Goal: Task Accomplishment & Management: Use online tool/utility

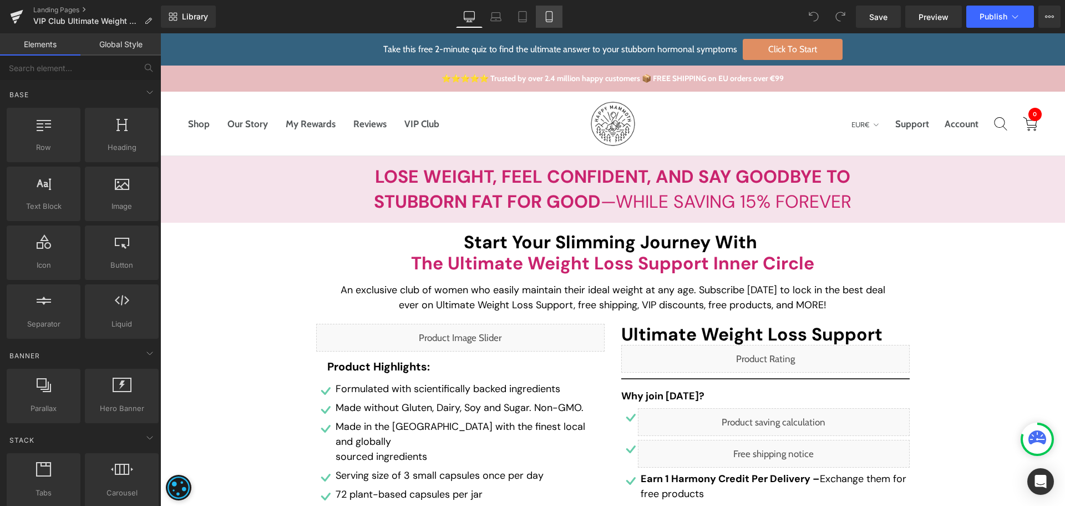
click at [544, 15] on icon at bounding box center [549, 16] width 11 height 11
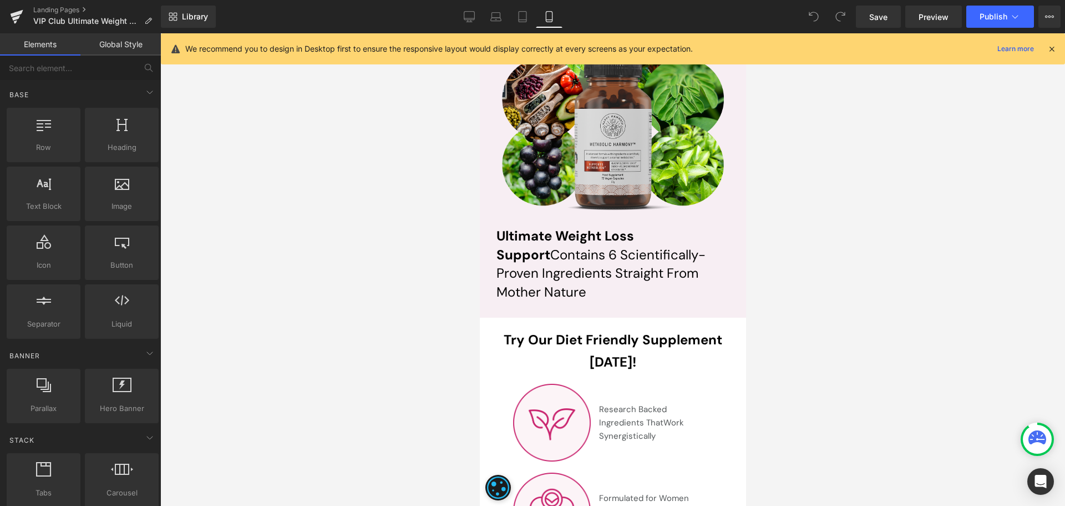
scroll to position [4439, 0]
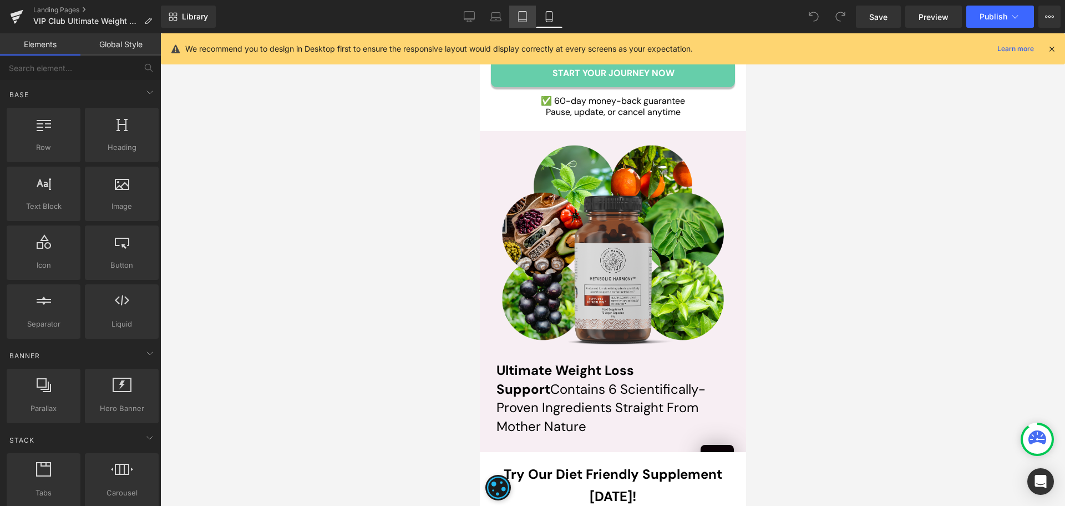
click at [525, 20] on icon at bounding box center [523, 20] width 8 height 0
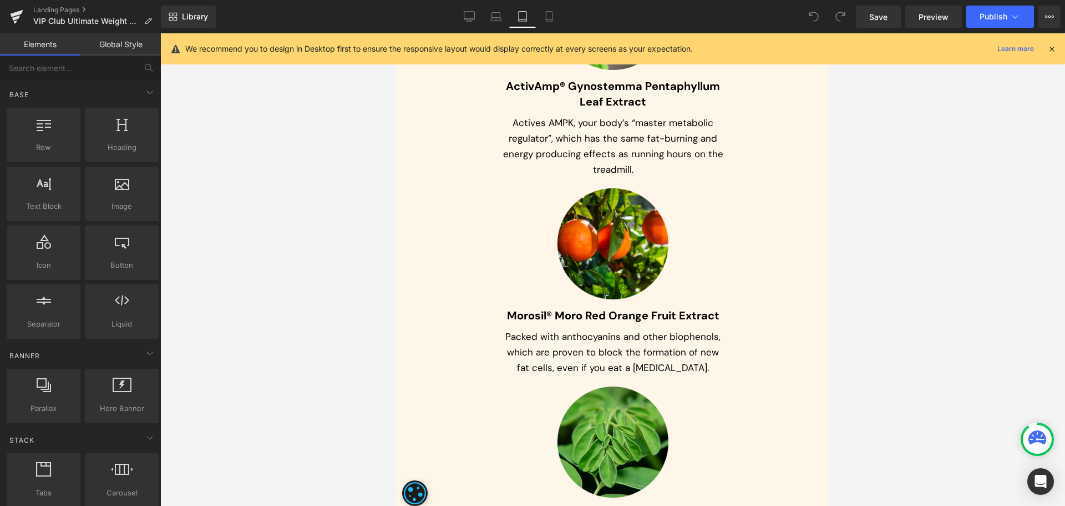
scroll to position [3753, 0]
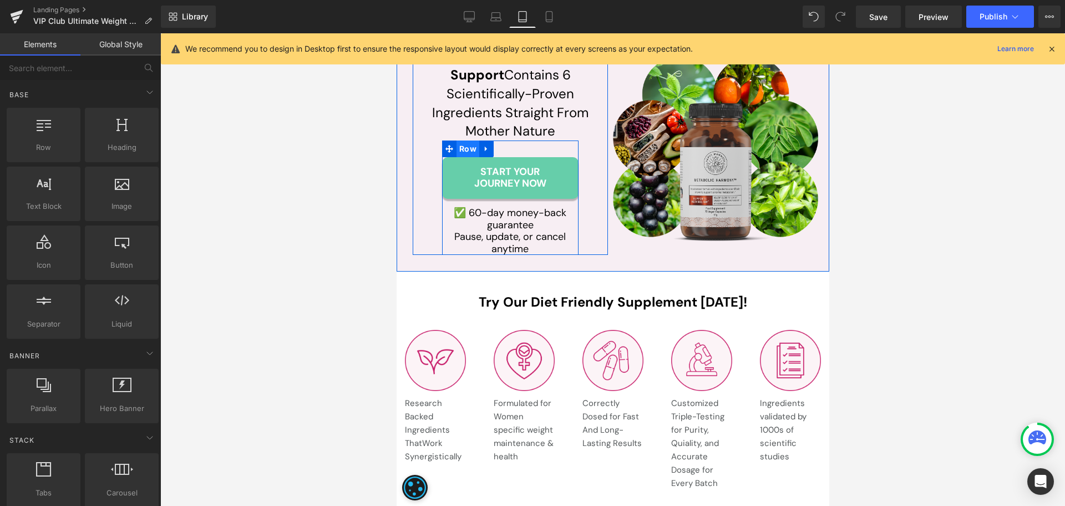
click at [461, 149] on span "Row" at bounding box center [467, 148] width 23 height 17
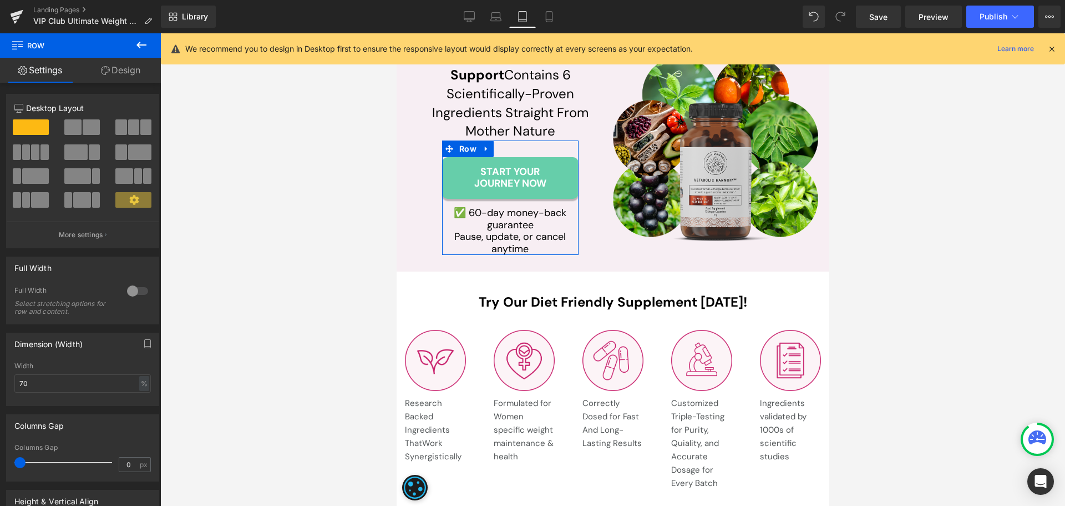
click at [127, 68] on link "Design" at bounding box center [120, 70] width 80 height 25
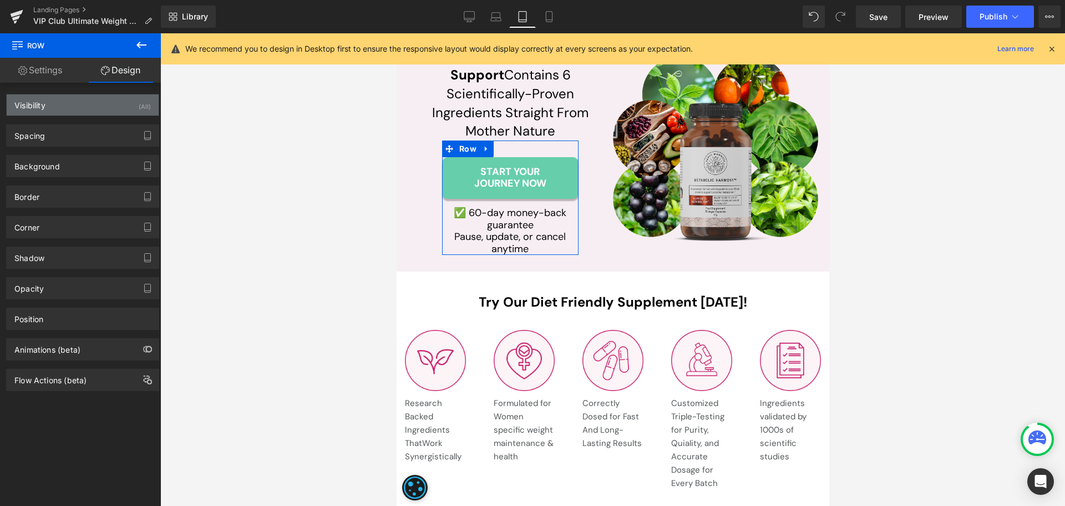
click at [62, 108] on div "Visibility (All)" at bounding box center [83, 104] width 152 height 21
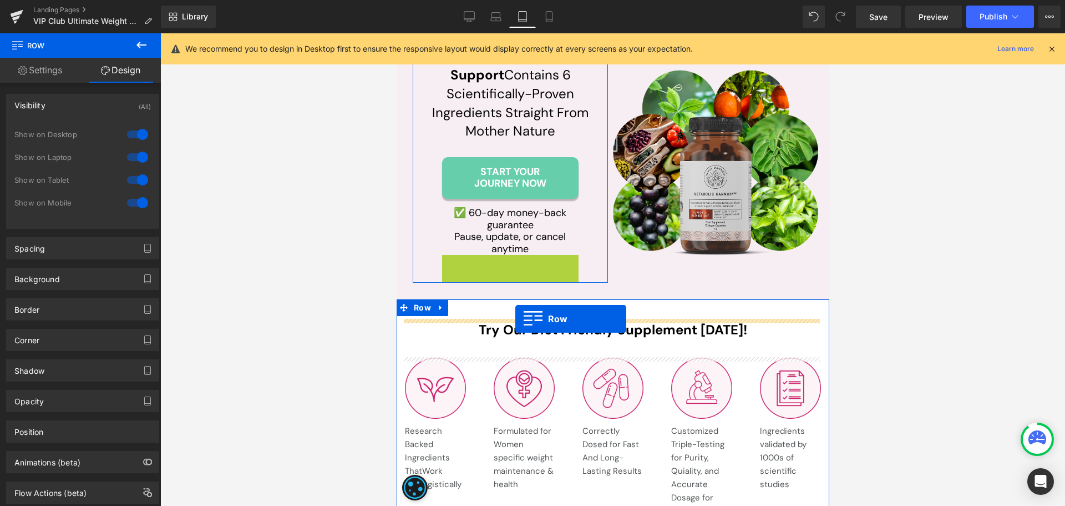
drag, startPoint x: 455, startPoint y: 265, endPoint x: 515, endPoint y: 319, distance: 80.2
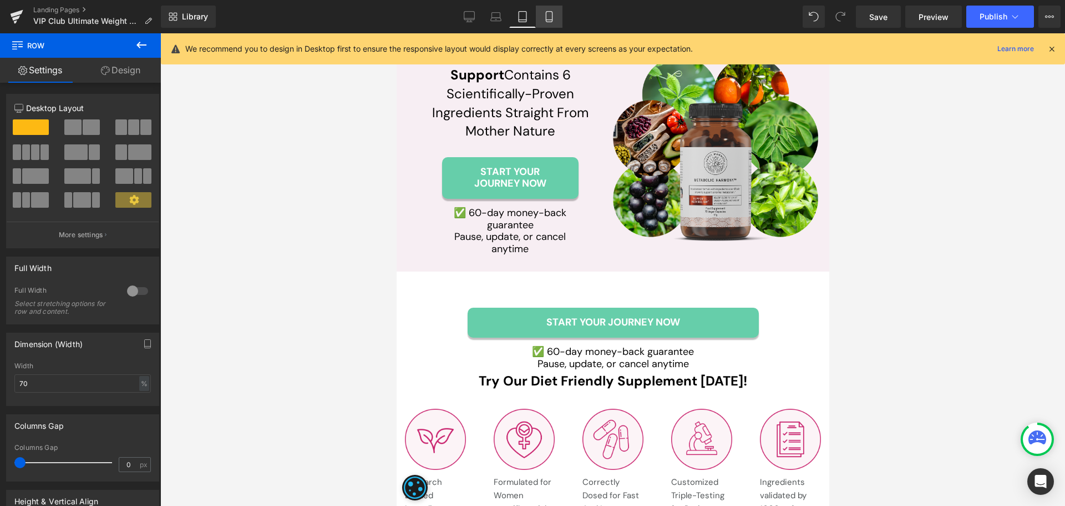
click at [546, 18] on icon at bounding box center [549, 16] width 11 height 11
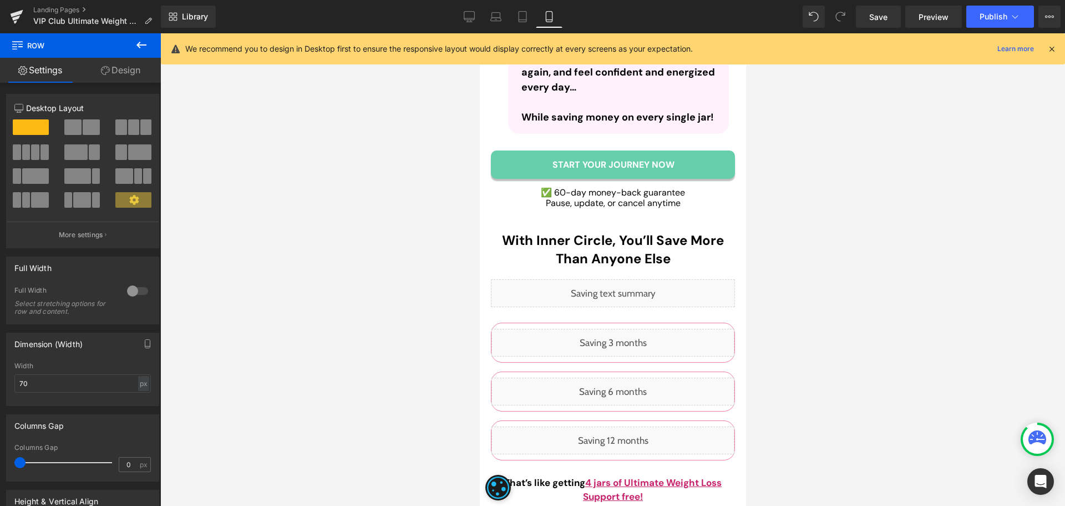
scroll to position [4606, 0]
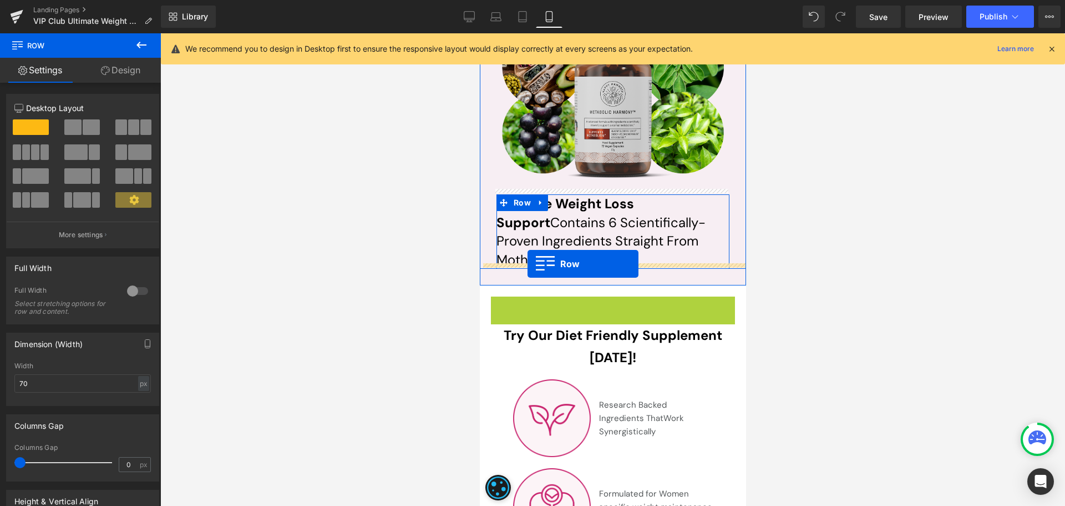
drag, startPoint x: 513, startPoint y: 303, endPoint x: 527, endPoint y: 264, distance: 41.8
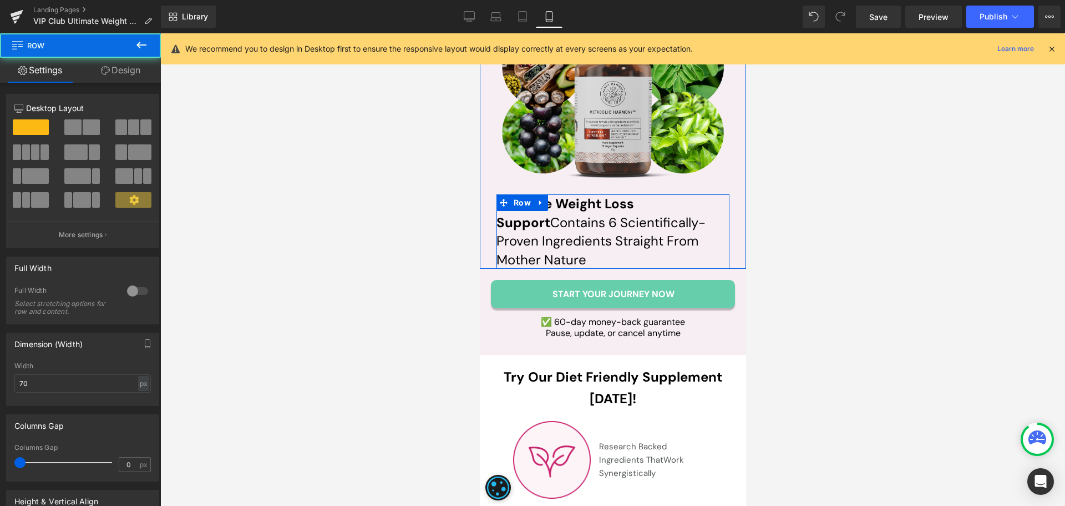
click at [877, 218] on div at bounding box center [612, 269] width 905 height 472
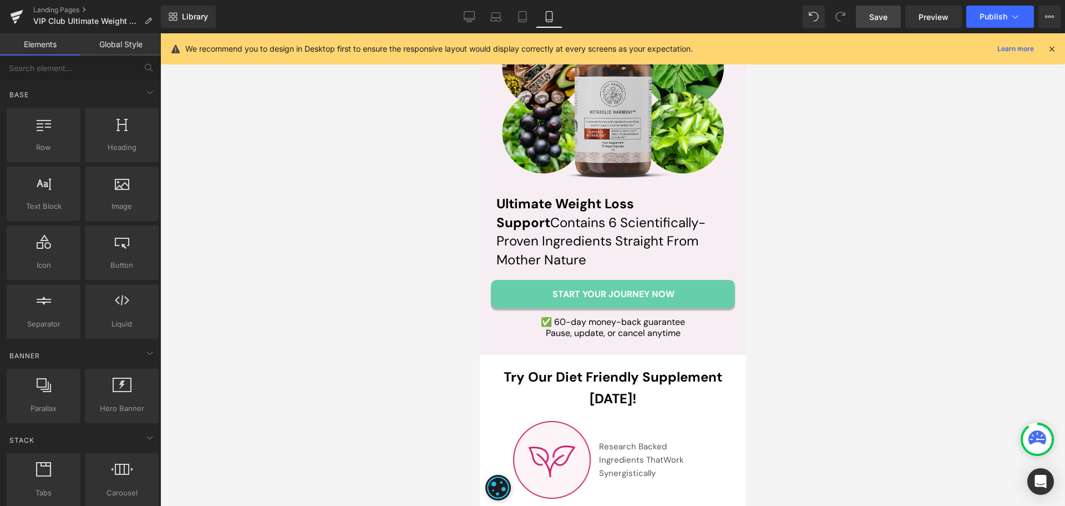
click at [878, 15] on span "Save" at bounding box center [879, 17] width 18 height 12
click at [886, 17] on span "Save" at bounding box center [879, 17] width 18 height 12
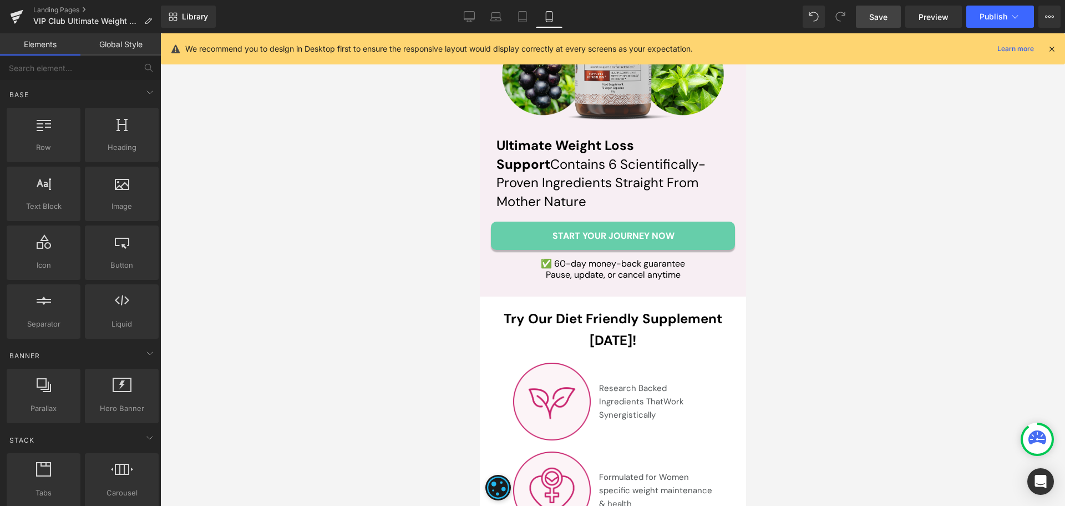
scroll to position [4661, 0]
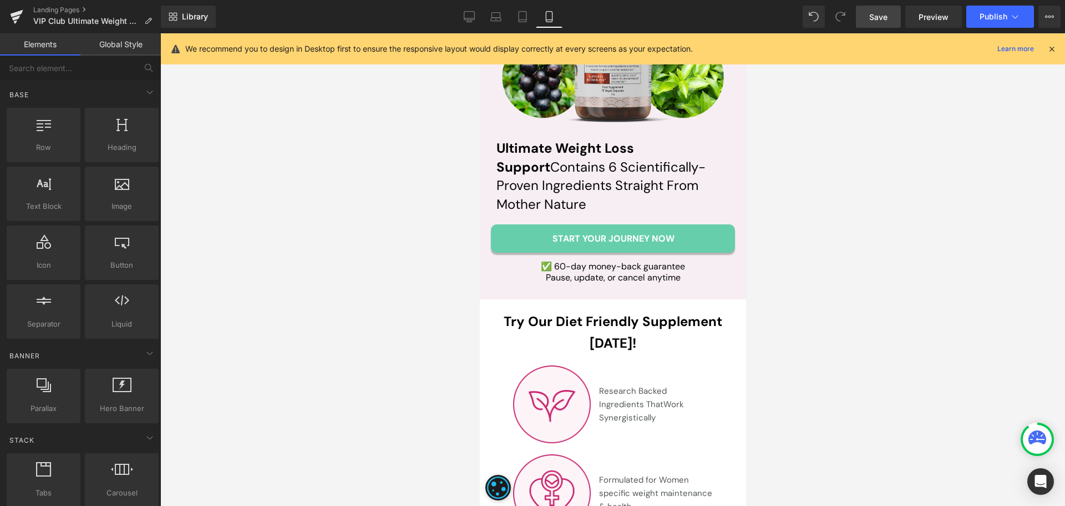
drag, startPoint x: 598, startPoint y: 222, endPoint x: 601, endPoint y: 233, distance: 11.4
click at [598, 224] on link "start your journey now" at bounding box center [613, 238] width 244 height 28
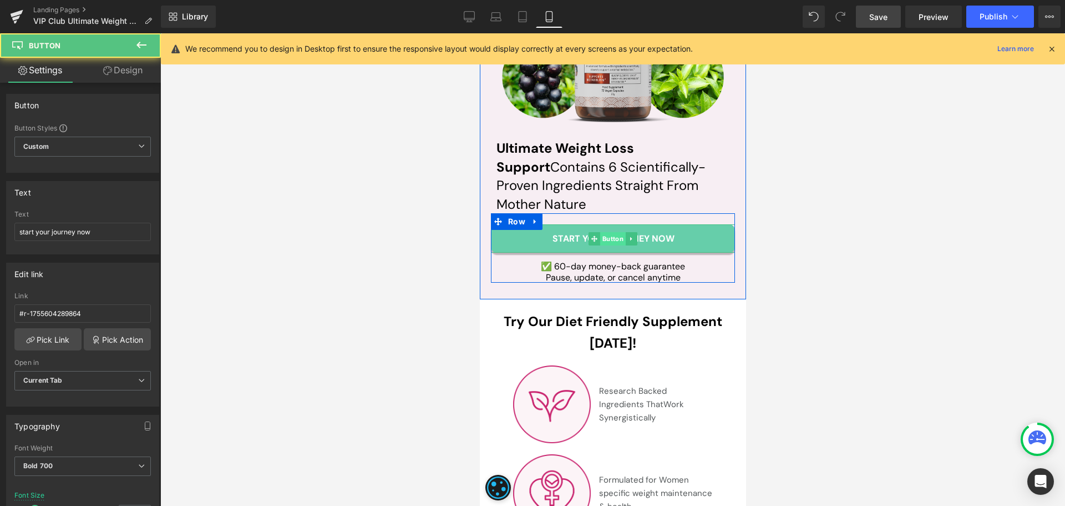
click at [605, 232] on span "Button" at bounding box center [613, 238] width 26 height 13
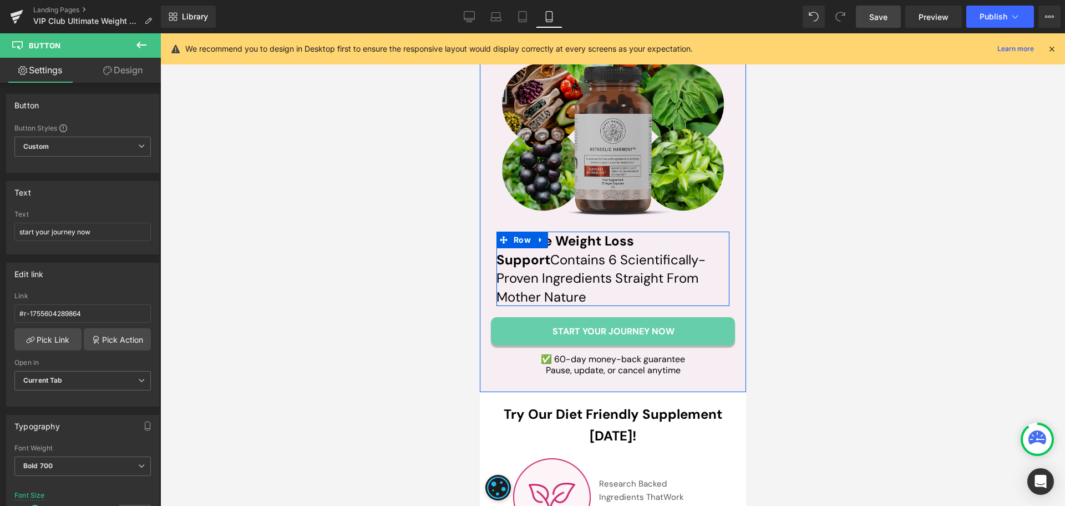
scroll to position [4550, 0]
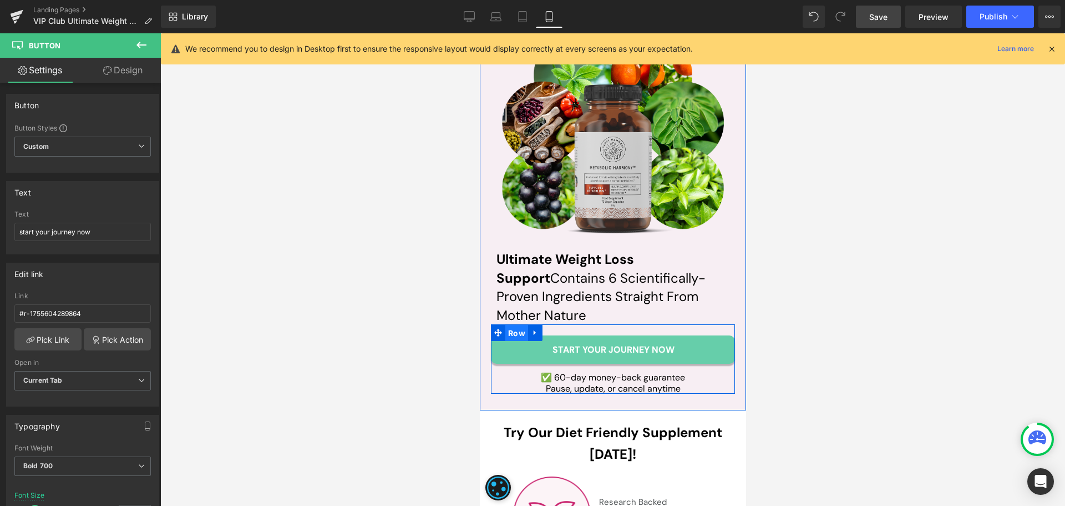
click at [510, 325] on span "Row" at bounding box center [516, 333] width 23 height 17
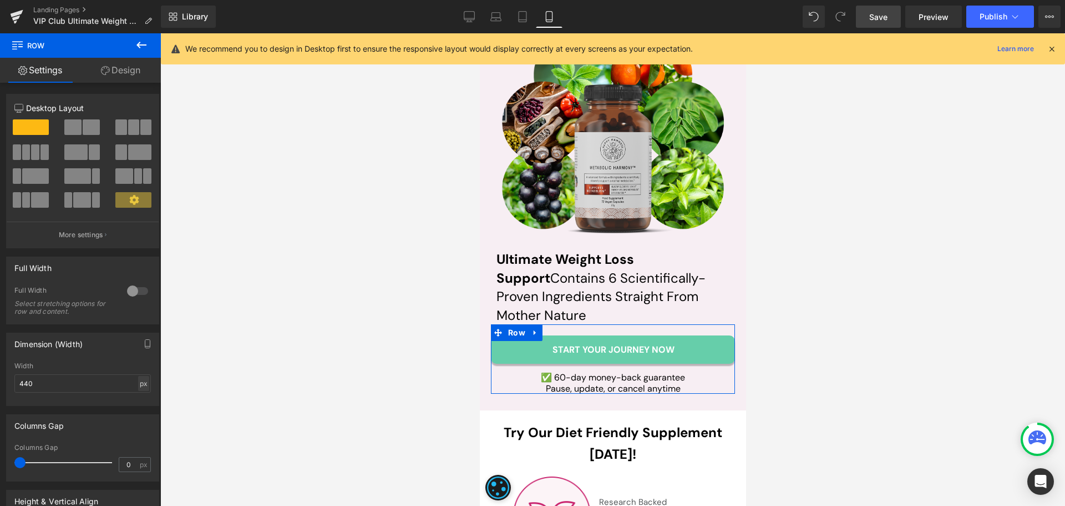
click at [139, 380] on div "px" at bounding box center [143, 383] width 11 height 15
click at [137, 397] on li "%" at bounding box center [144, 400] width 14 height 16
click at [57, 384] on input "440" at bounding box center [82, 383] width 137 height 18
click at [48, 388] on input "95" at bounding box center [82, 383] width 137 height 18
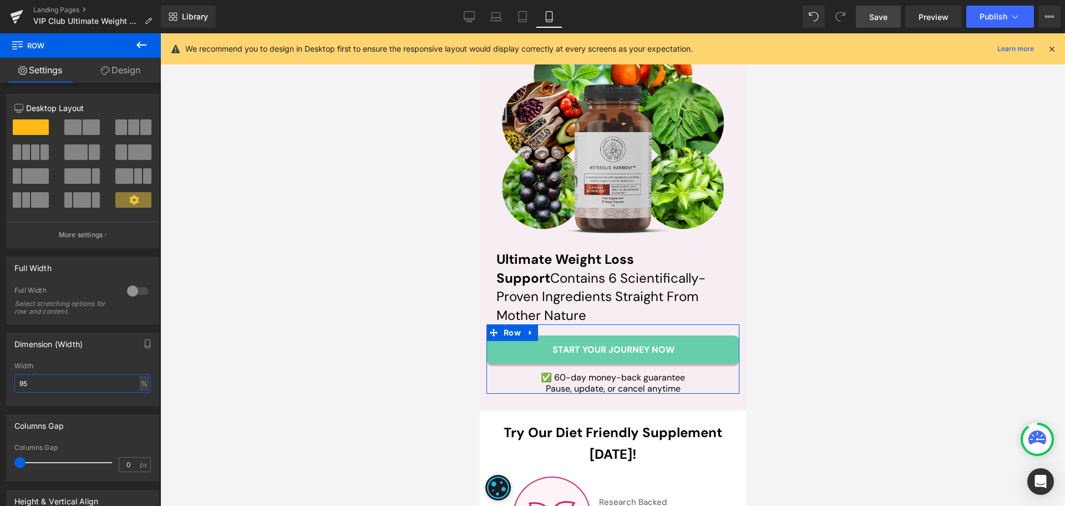
click at [48, 388] on input "95" at bounding box center [82, 383] width 137 height 18
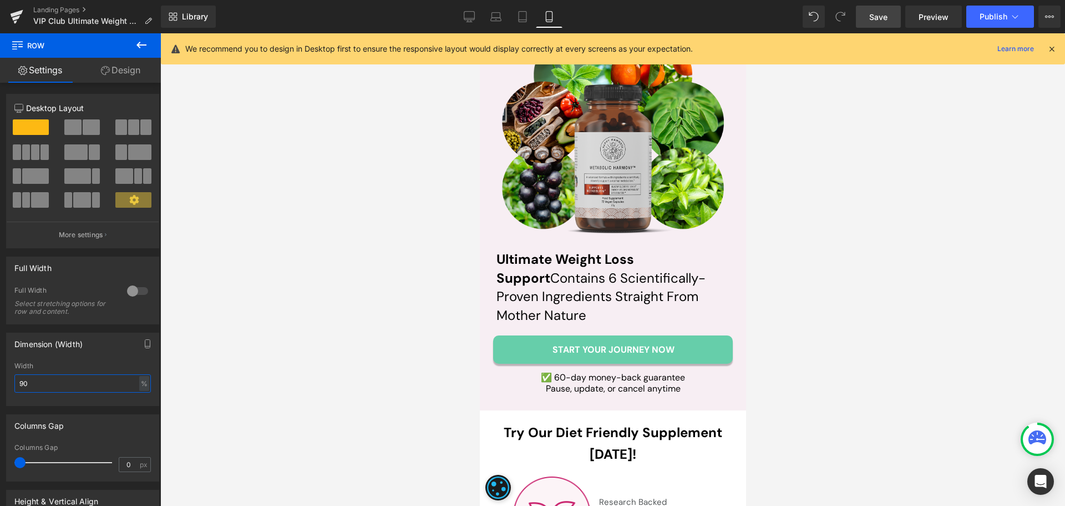
type input "90"
click at [887, 17] on span "Save" at bounding box center [879, 17] width 18 height 12
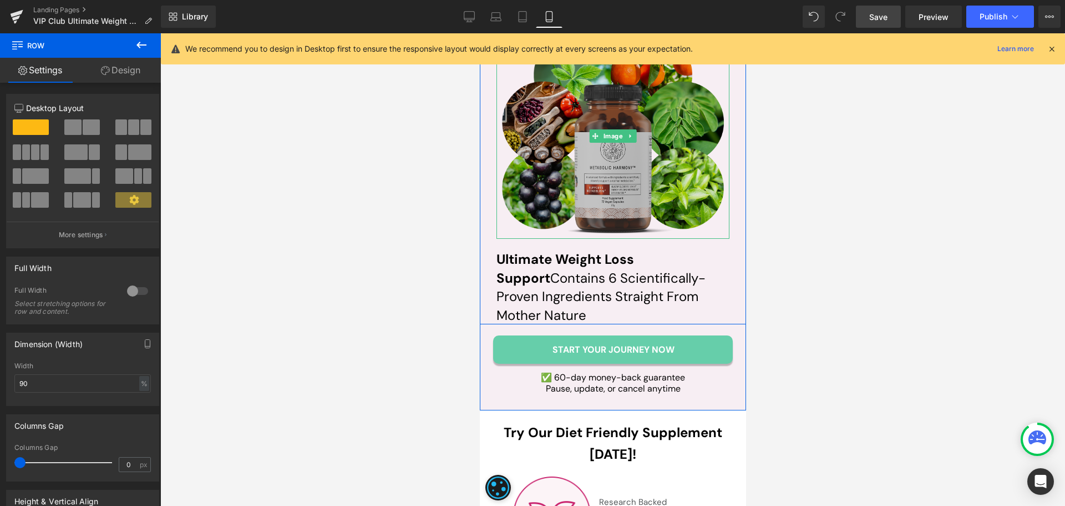
click at [615, 164] on img at bounding box center [613, 136] width 222 height 205
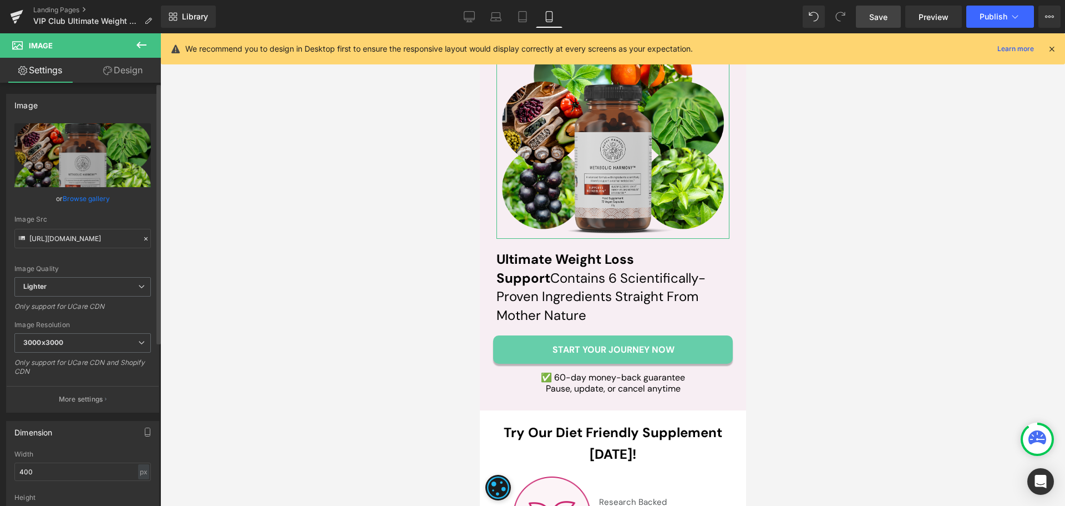
click at [85, 201] on link "Browse gallery" at bounding box center [86, 198] width 47 height 19
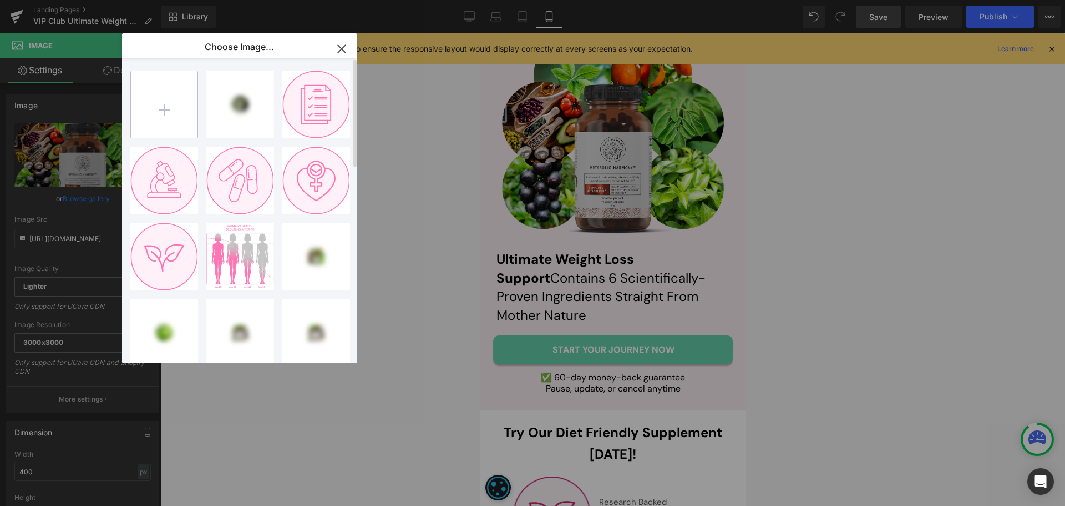
click at [174, 113] on input "file" at bounding box center [164, 104] width 67 height 67
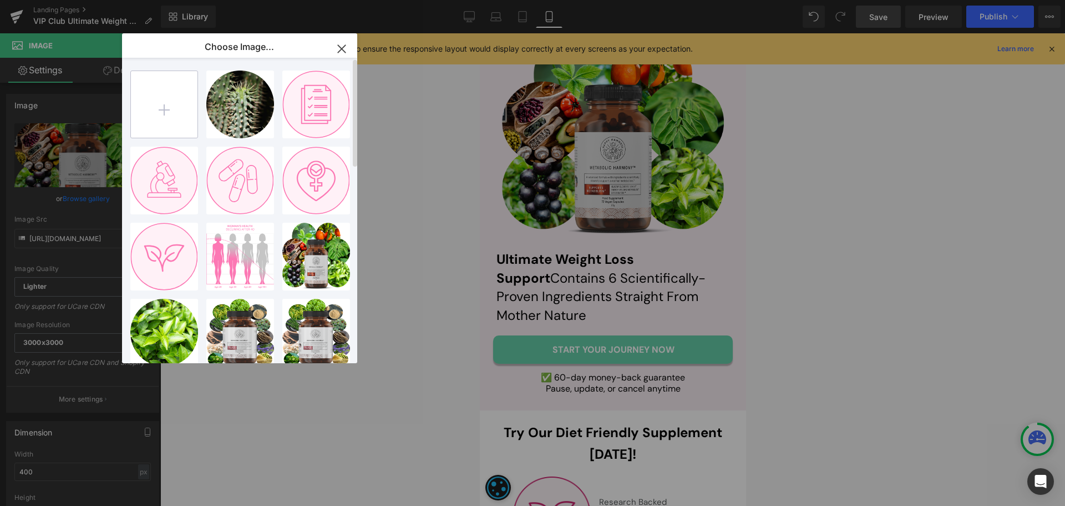
type input "C:\fakepath\ing-bottle.jpg"
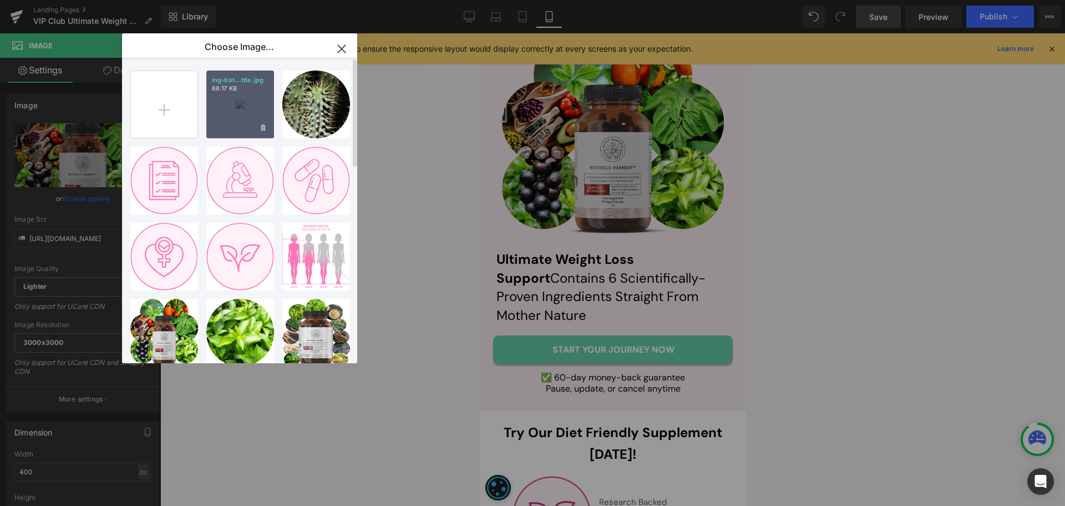
click at [237, 120] on div "ing-bot...ttle.jpg 68.17 KB" at bounding box center [240, 104] width 68 height 68
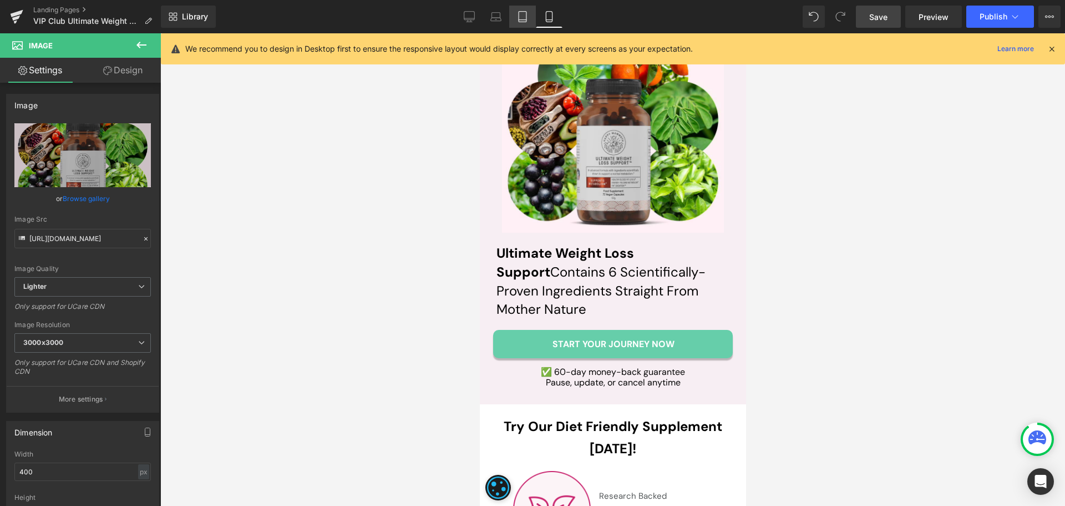
click at [518, 20] on icon at bounding box center [522, 16] width 11 height 11
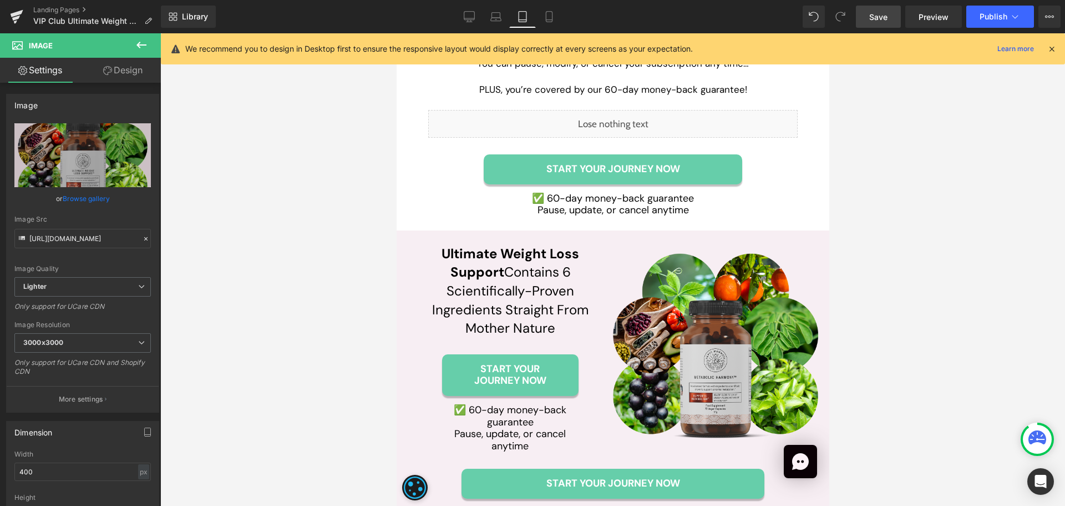
scroll to position [3551, 0]
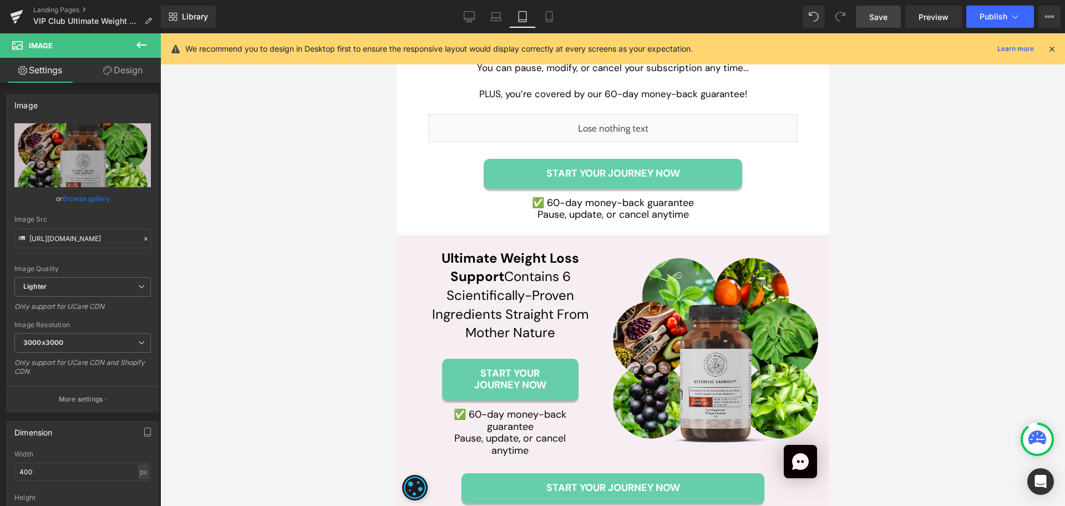
click at [710, 355] on div "Image" at bounding box center [715, 351] width 205 height 189
click at [93, 198] on link "Browse gallery" at bounding box center [86, 198] width 47 height 19
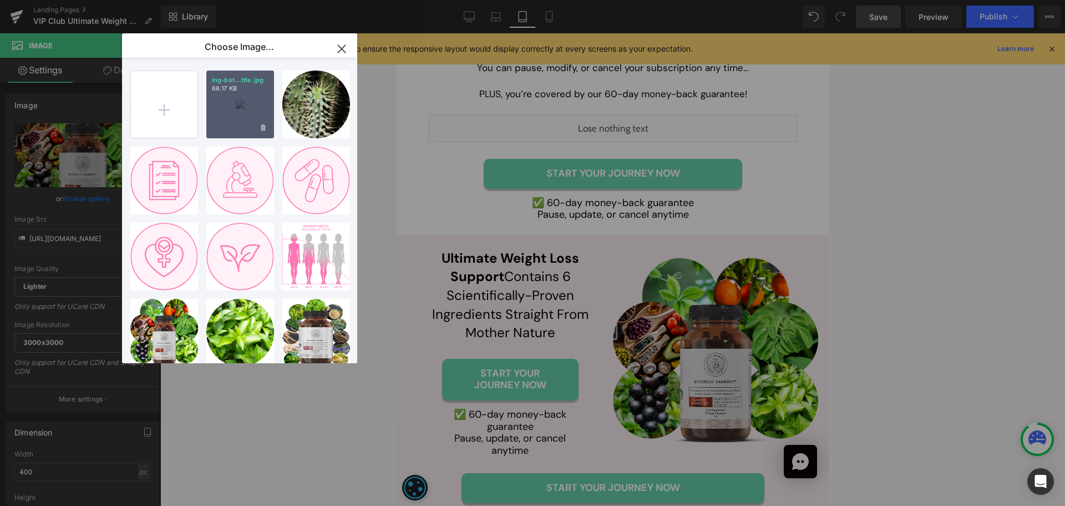
click at [238, 113] on div "ing-bot...ttle.jpg 68.17 KB" at bounding box center [240, 104] width 68 height 68
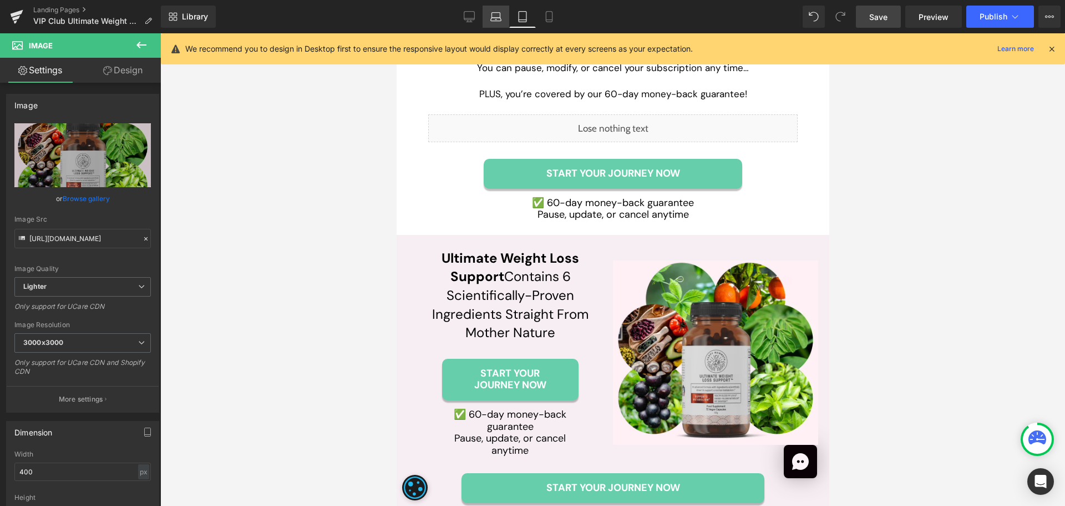
click at [489, 19] on link "Laptop" at bounding box center [496, 17] width 27 height 22
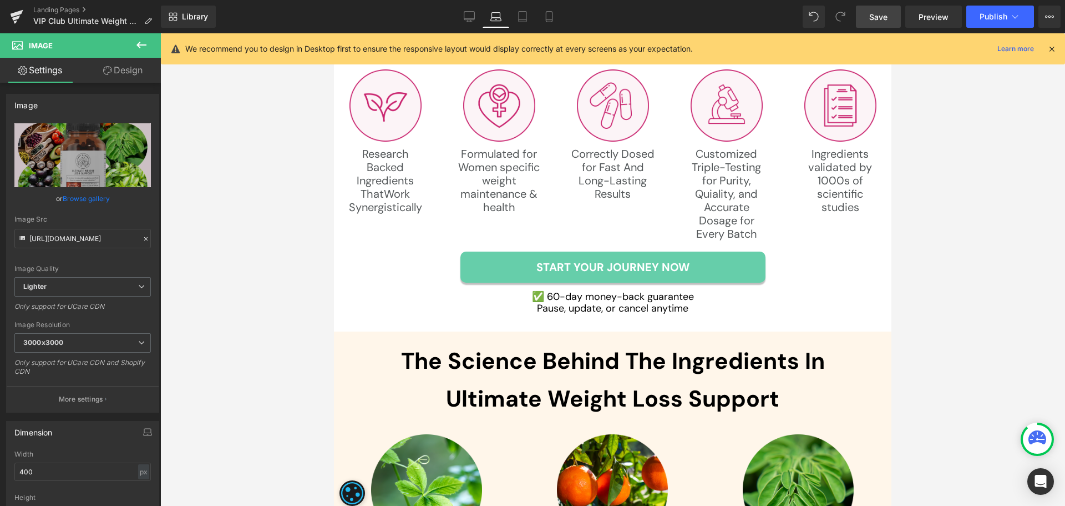
scroll to position [2999, 0]
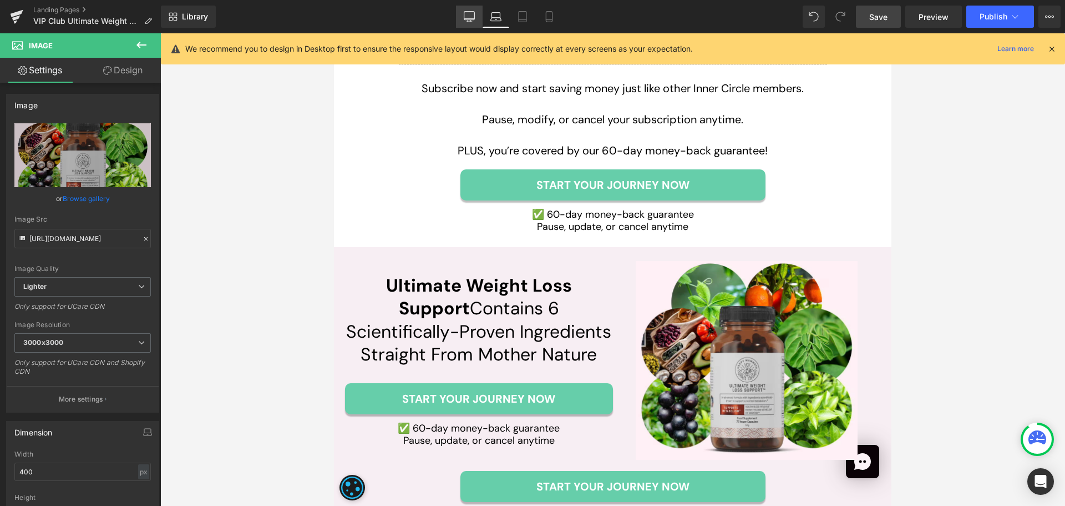
click at [466, 20] on icon at bounding box center [469, 16] width 11 height 8
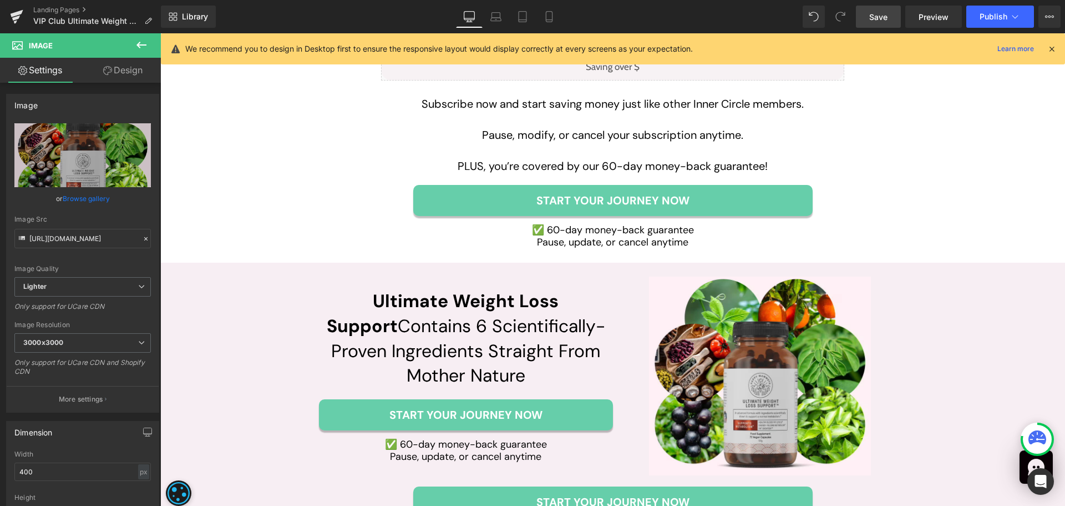
scroll to position [3015, 0]
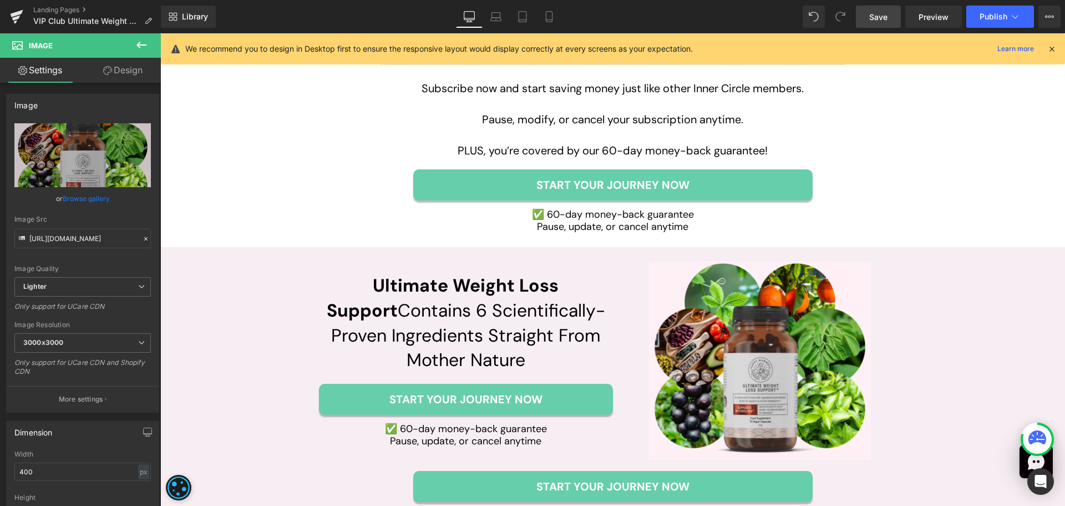
click at [868, 17] on link "Save" at bounding box center [878, 17] width 45 height 22
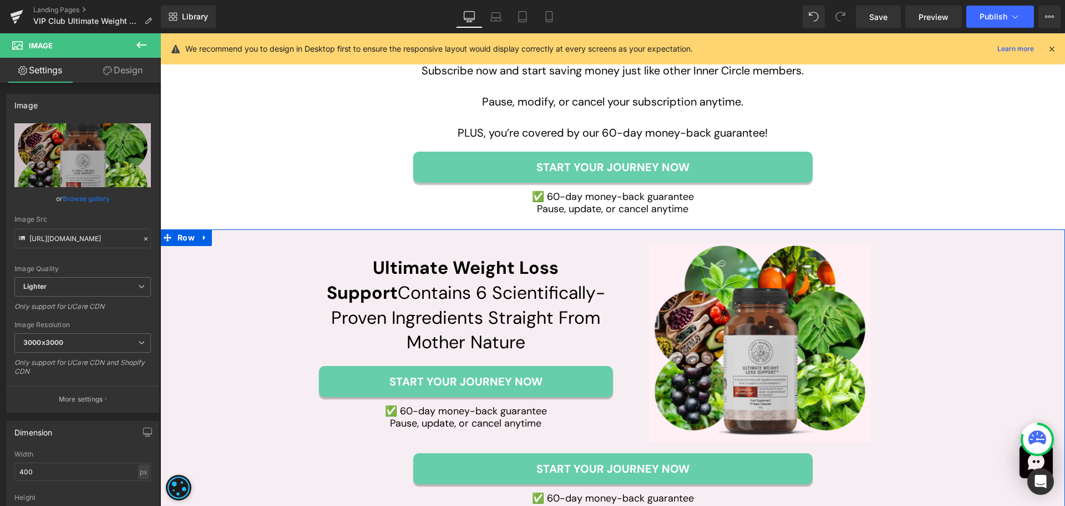
scroll to position [3126, 0]
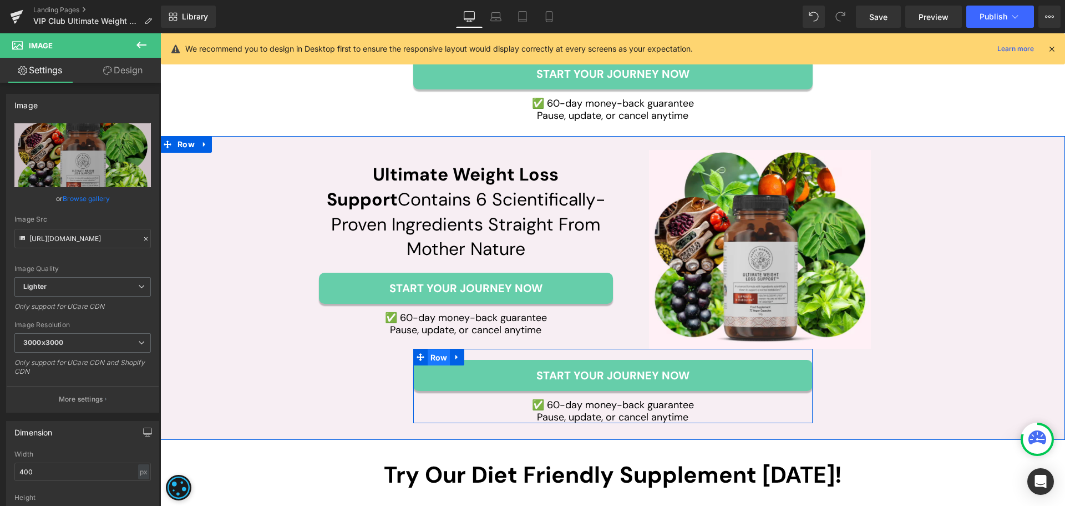
click at [434, 355] on span "Row" at bounding box center [439, 357] width 23 height 17
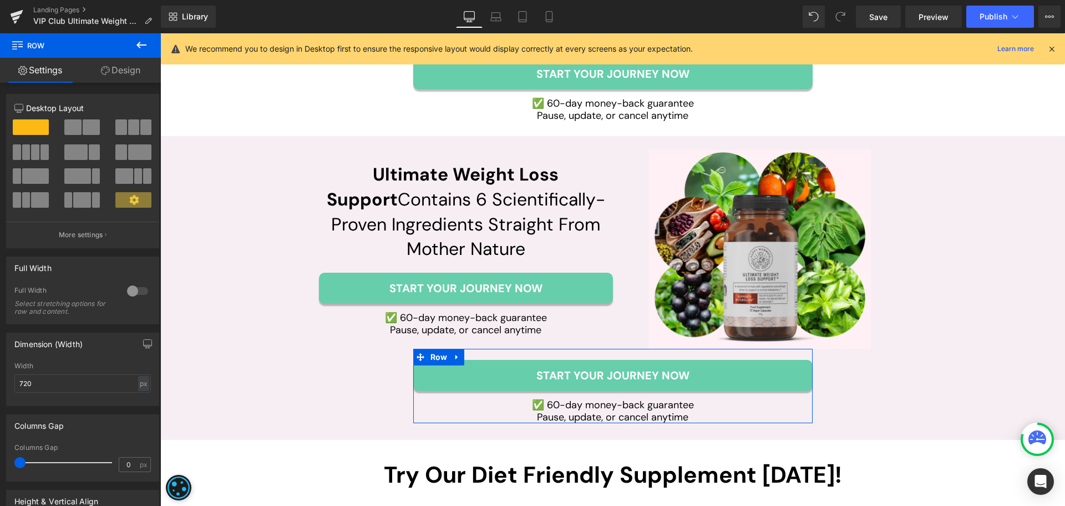
click at [138, 70] on link "Design" at bounding box center [120, 70] width 80 height 25
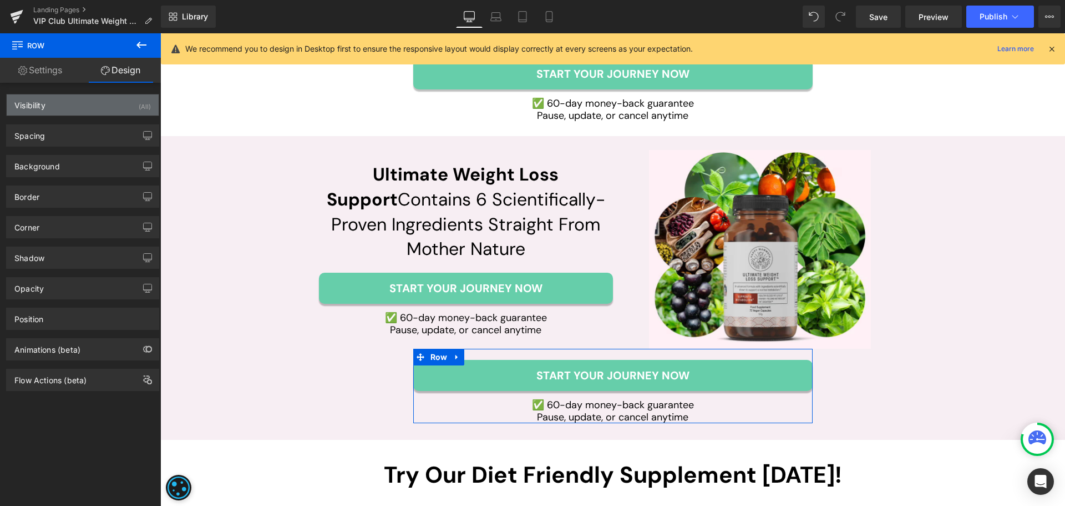
click at [70, 103] on div "Visibility (All)" at bounding box center [83, 104] width 152 height 21
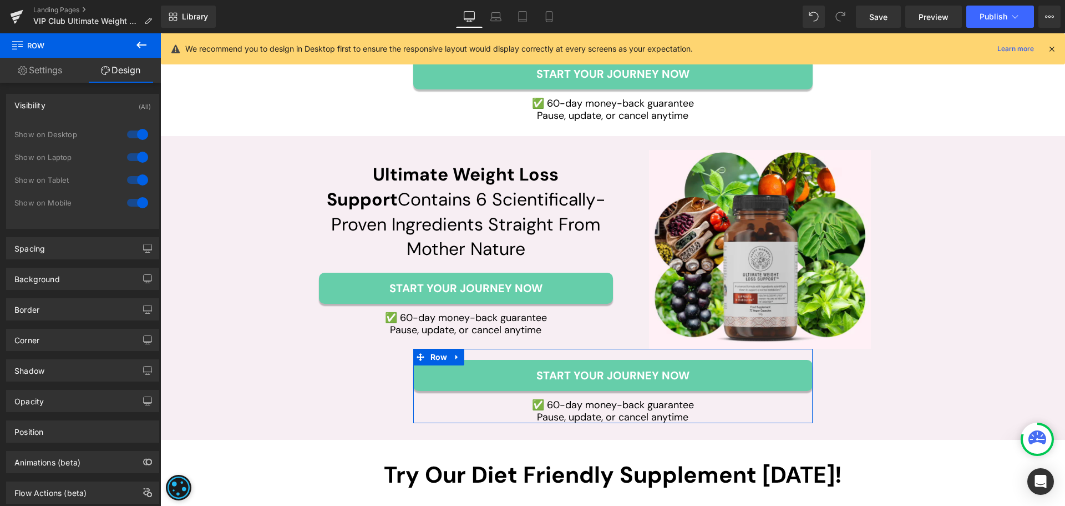
click at [137, 135] on div at bounding box center [137, 134] width 27 height 18
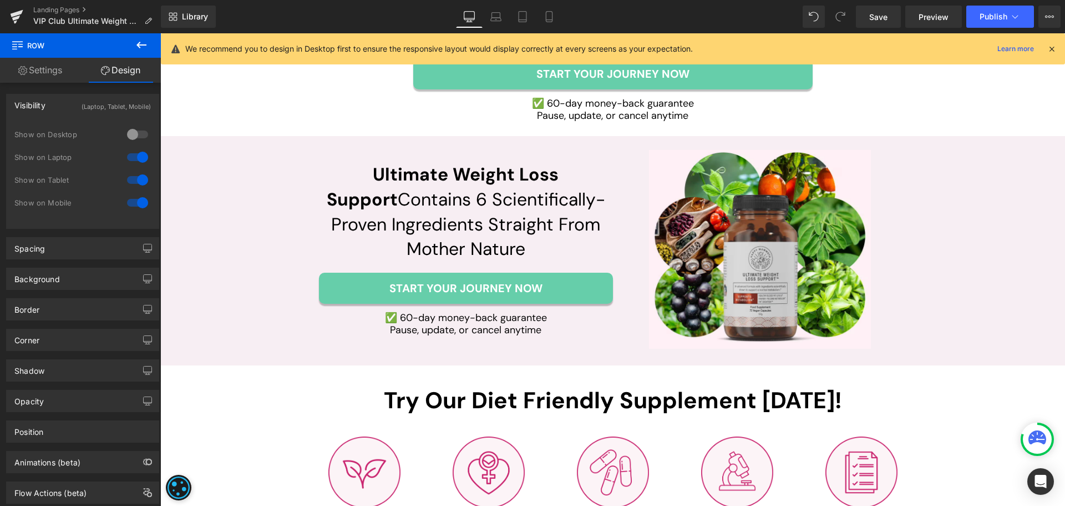
click at [131, 164] on div at bounding box center [137, 157] width 27 height 18
click at [133, 178] on div at bounding box center [137, 180] width 27 height 18
click at [493, 21] on icon at bounding box center [496, 19] width 11 height 3
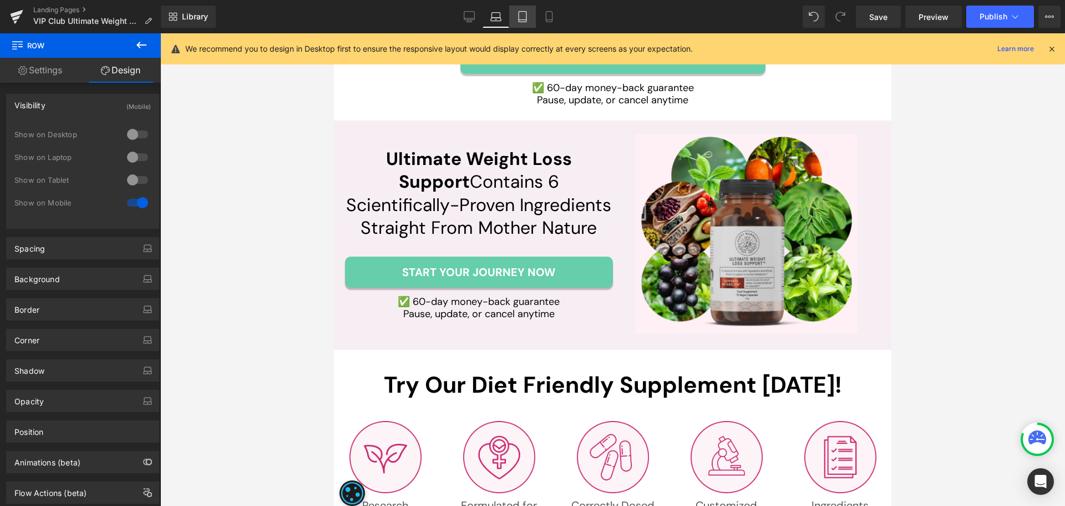
scroll to position [0, 0]
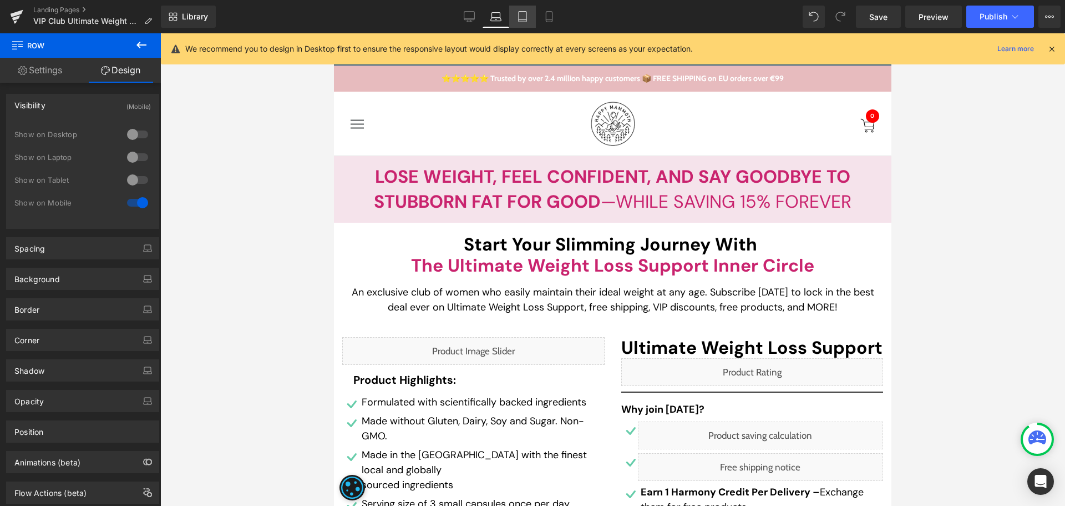
click at [519, 23] on link "Tablet" at bounding box center [522, 17] width 27 height 22
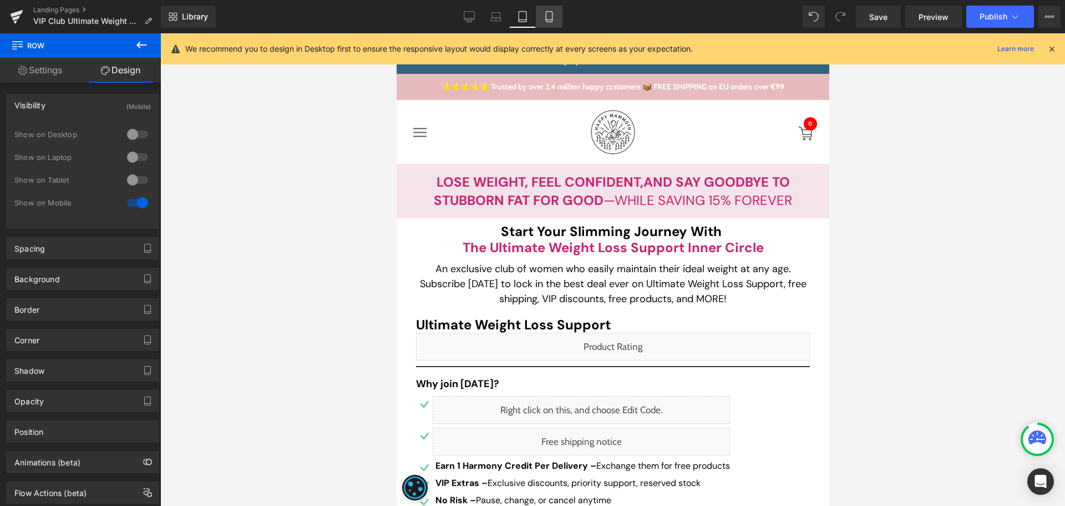
click at [554, 23] on link "Mobile" at bounding box center [549, 17] width 27 height 22
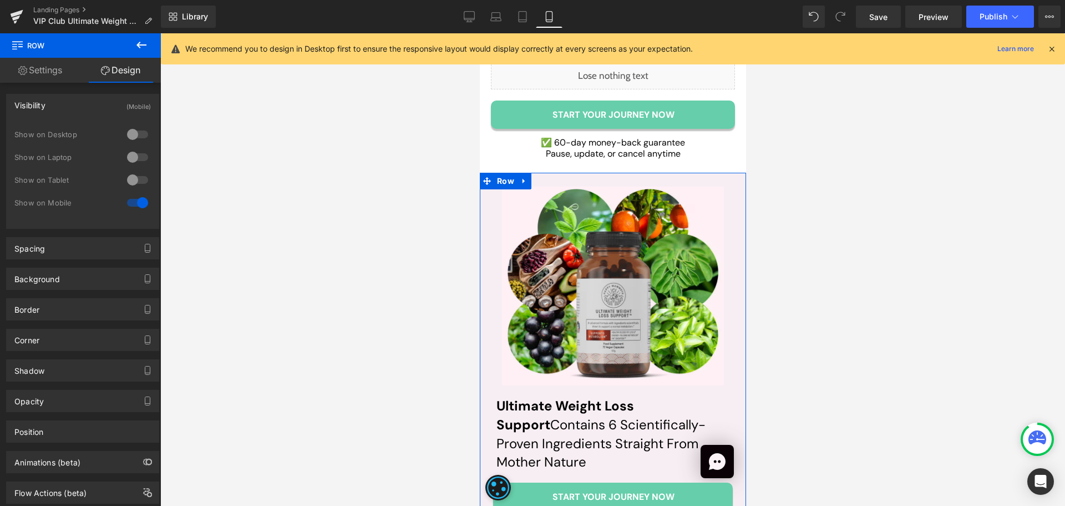
scroll to position [4393, 0]
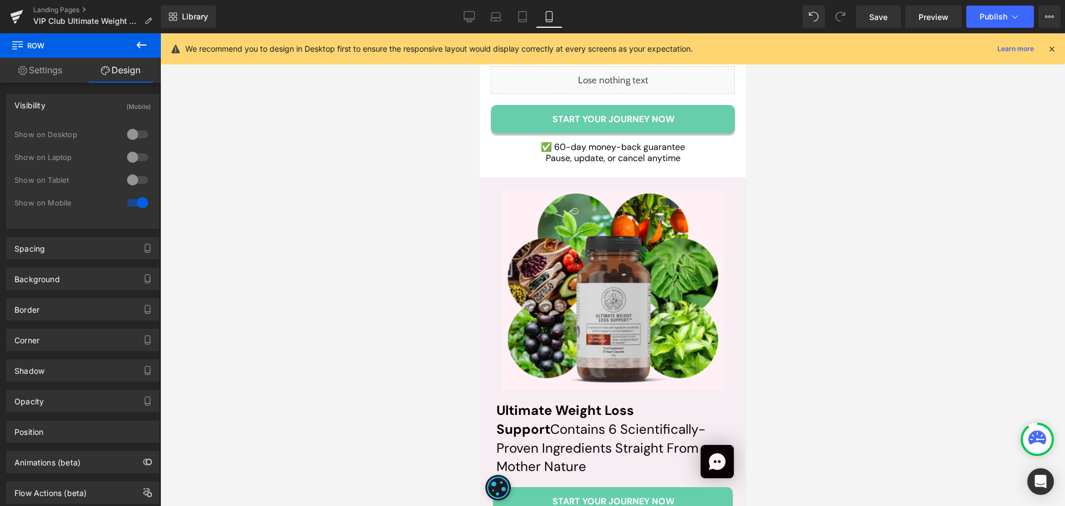
click at [640, 144] on div "✅ 60-day money-back guarantee  Pause, update, or cancel anytime Text Block" at bounding box center [613, 151] width 244 height 21
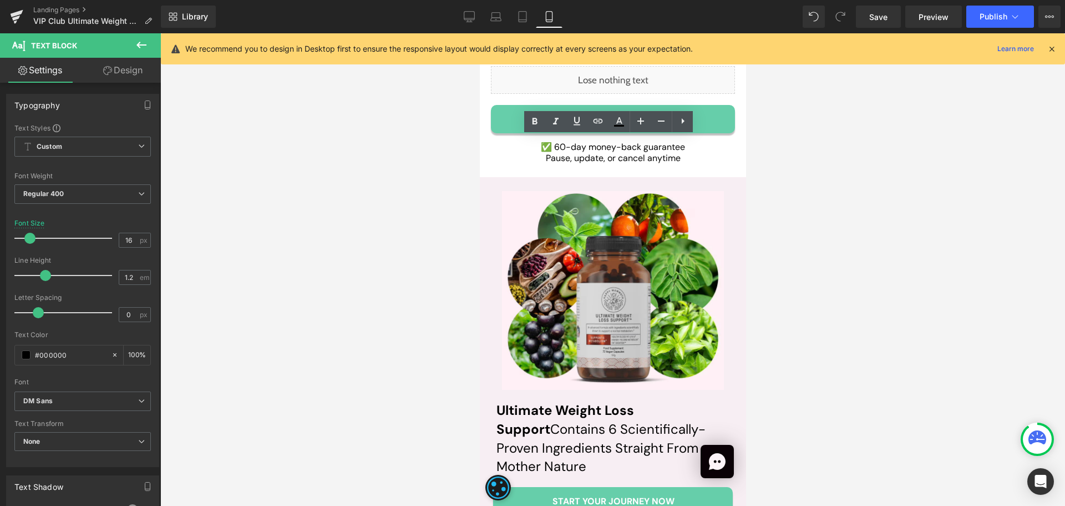
click at [539, 21] on link "Mobile" at bounding box center [549, 17] width 27 height 22
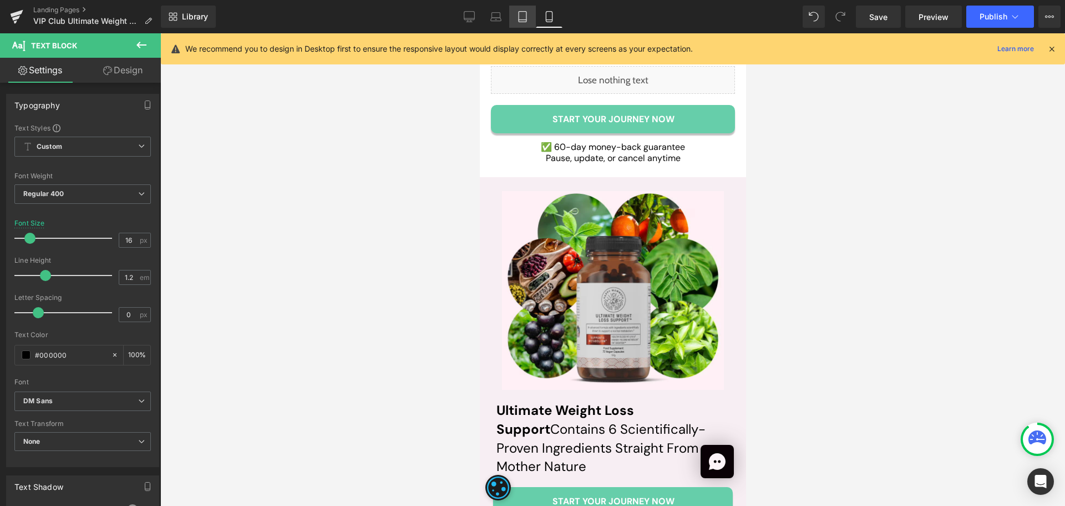
click at [532, 19] on link "Tablet" at bounding box center [522, 17] width 27 height 22
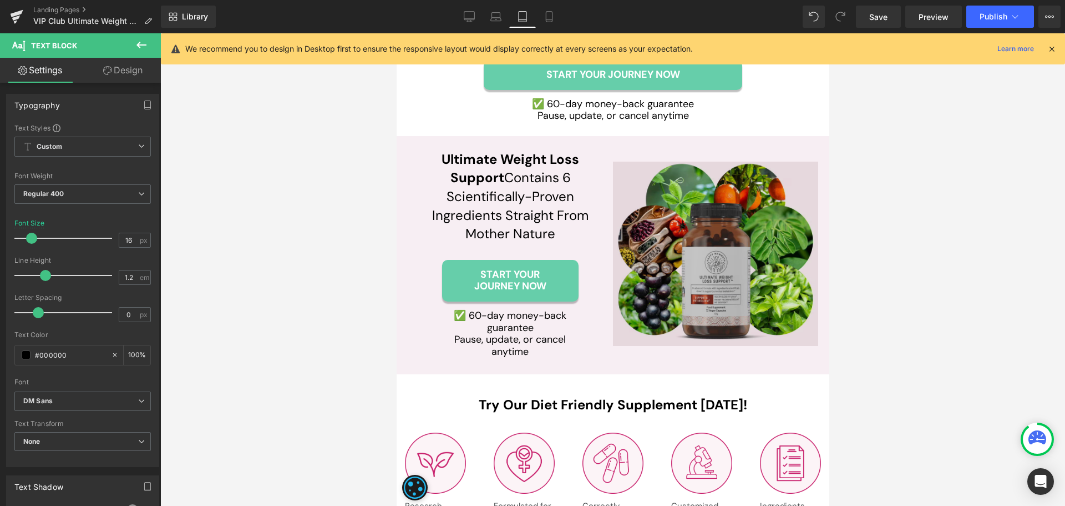
scroll to position [3667, 0]
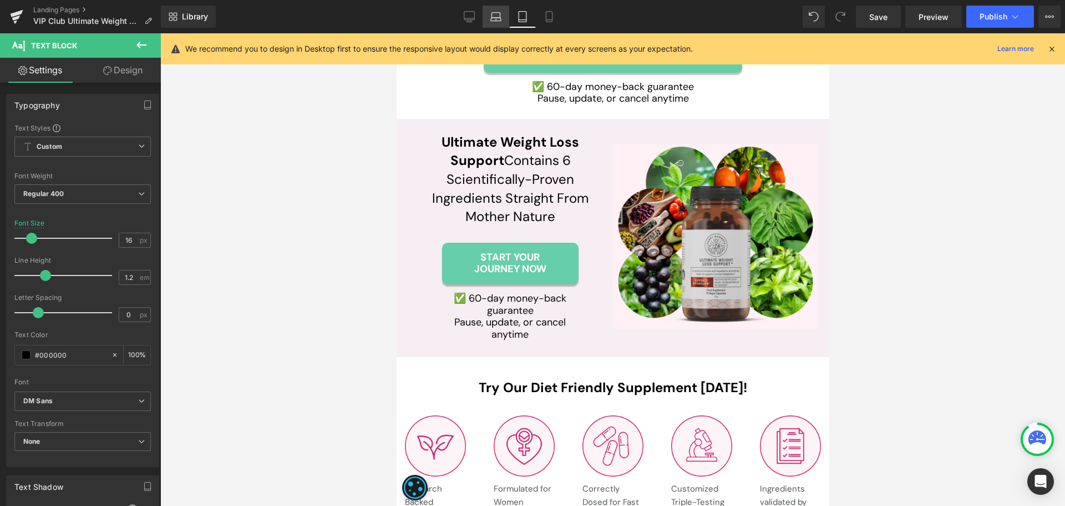
click at [499, 16] on icon at bounding box center [496, 16] width 11 height 11
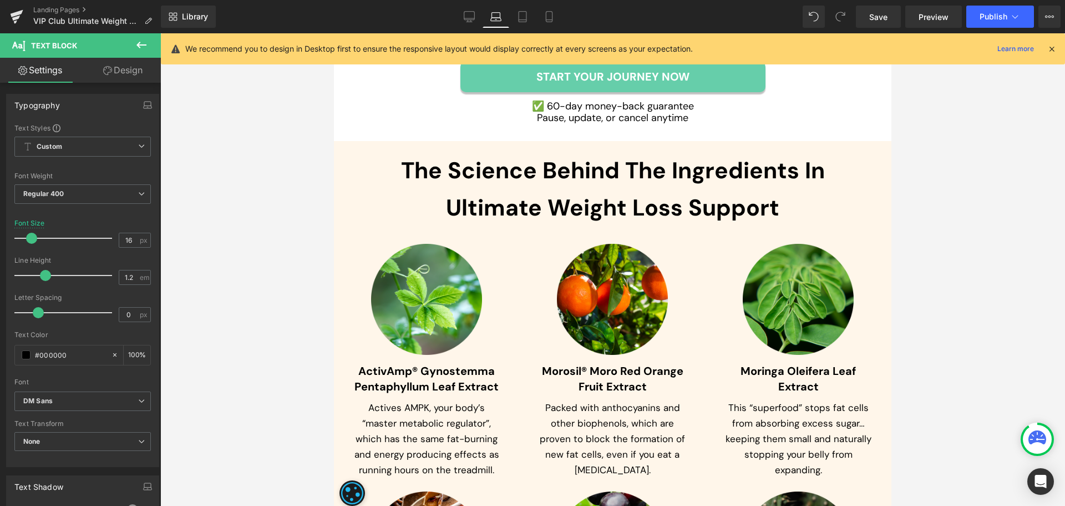
scroll to position [3127, 0]
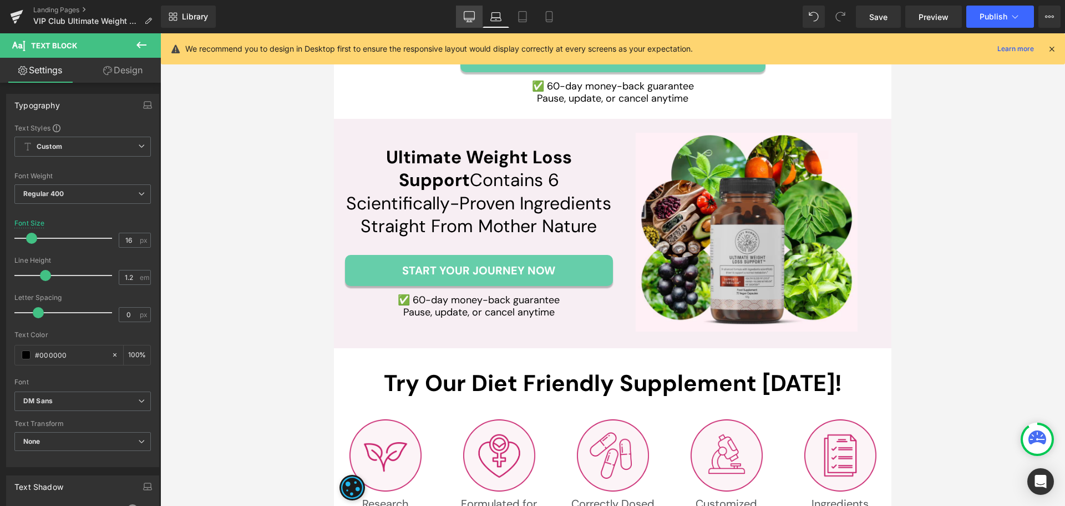
click at [466, 17] on icon at bounding box center [469, 16] width 11 height 11
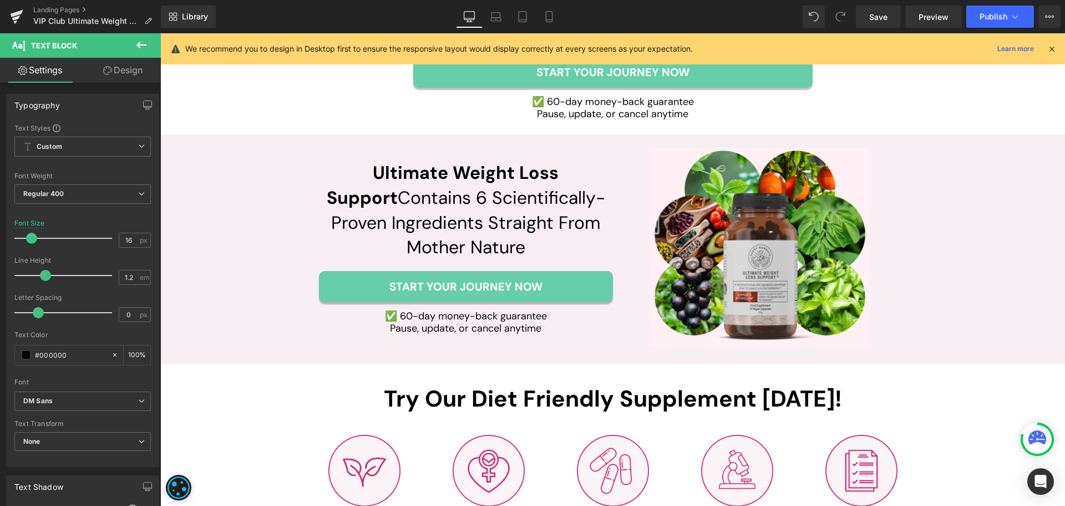
scroll to position [3143, 0]
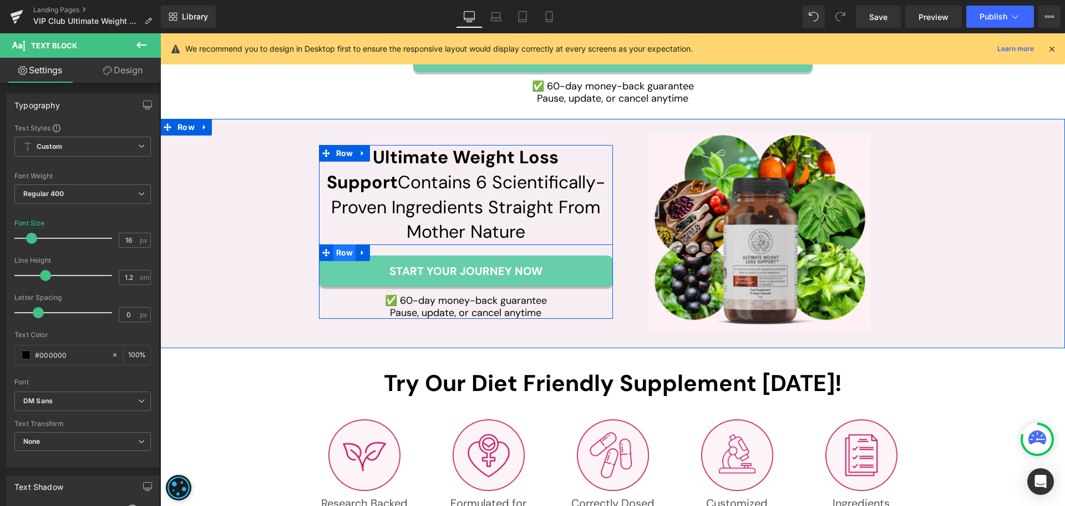
click at [338, 253] on span "Row" at bounding box center [344, 252] width 23 height 17
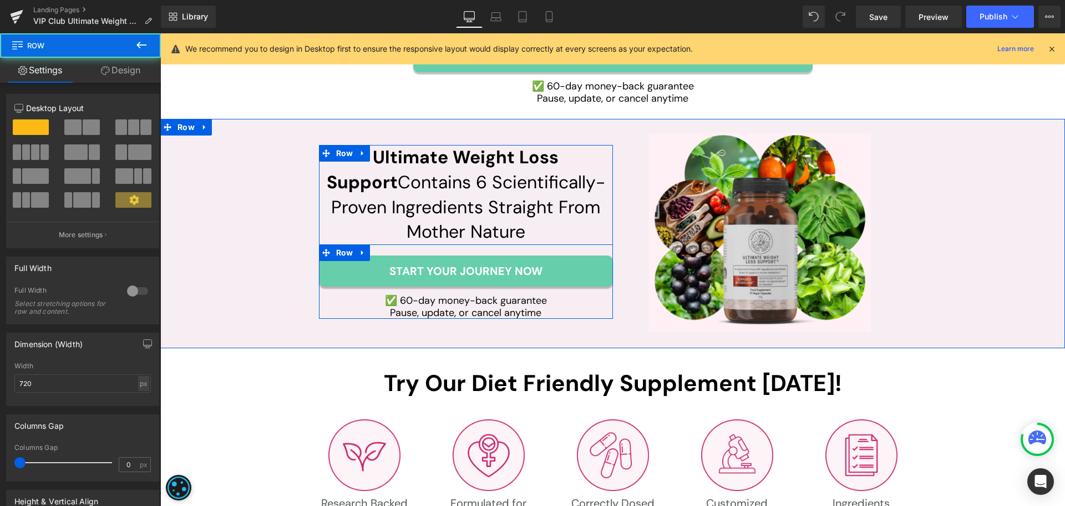
scroll to position [3087, 0]
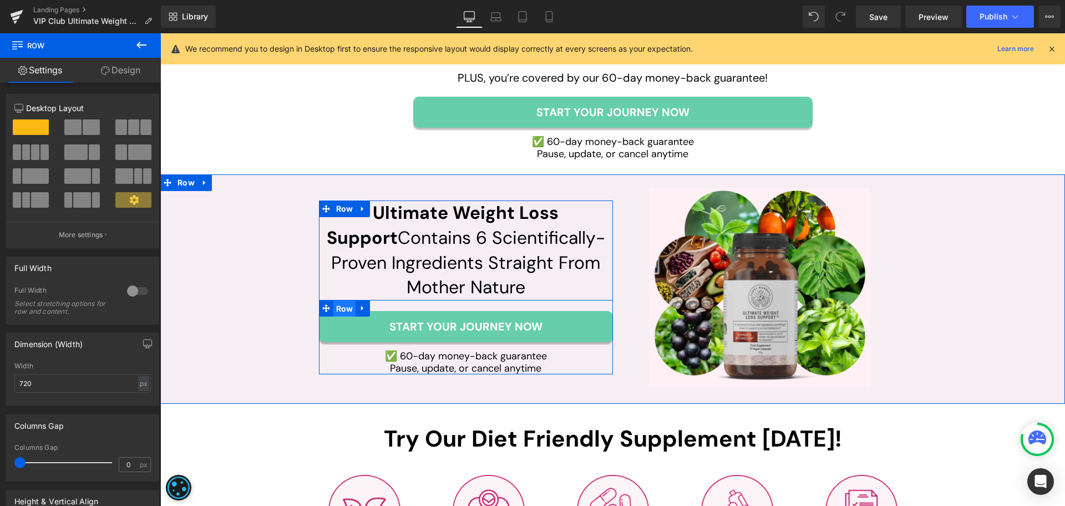
click at [335, 310] on span "Row" at bounding box center [344, 308] width 23 height 17
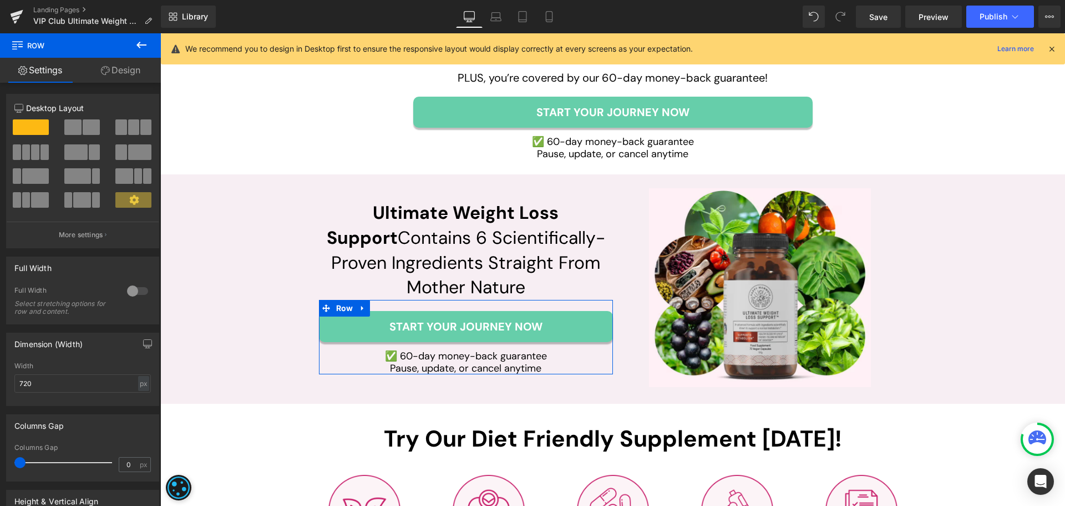
click at [124, 76] on link "Design" at bounding box center [120, 70] width 80 height 25
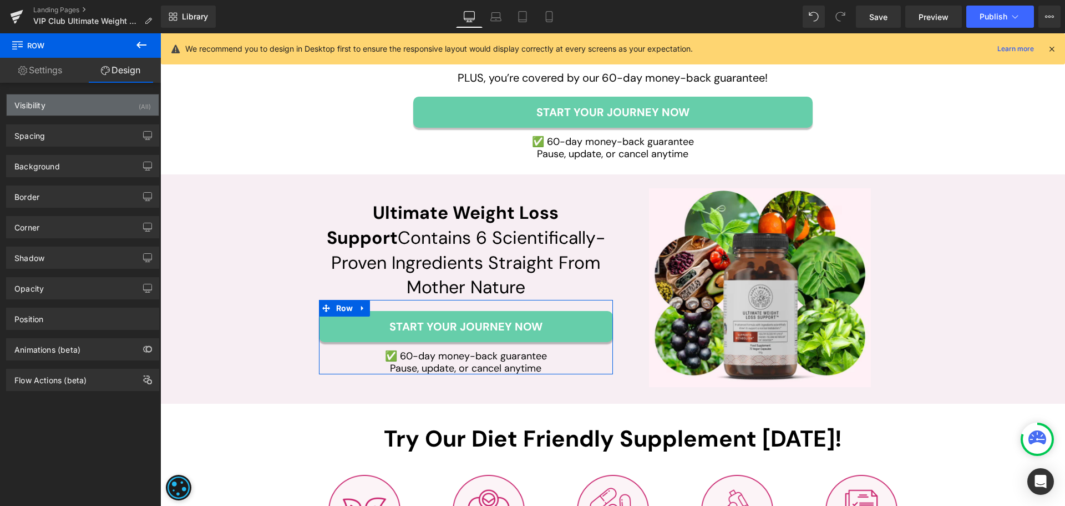
click at [73, 111] on div "Visibility (All)" at bounding box center [83, 104] width 152 height 21
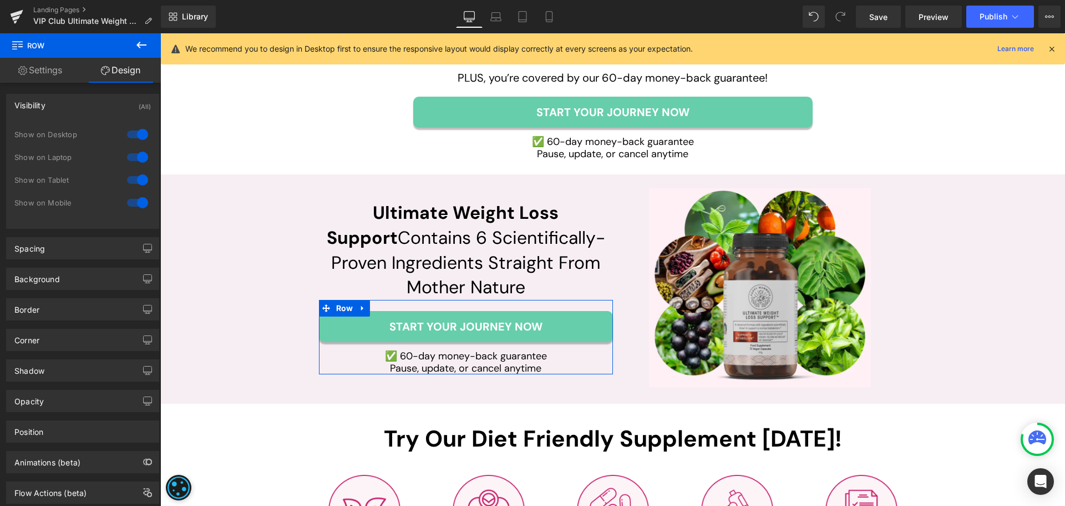
click at [134, 178] on div at bounding box center [137, 180] width 27 height 18
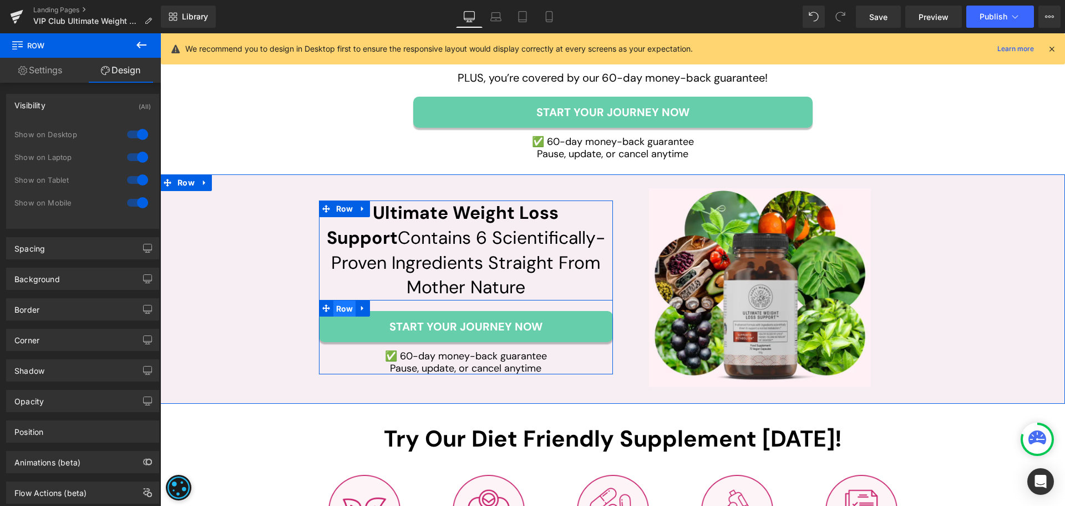
click at [343, 311] on span "Row" at bounding box center [344, 308] width 23 height 17
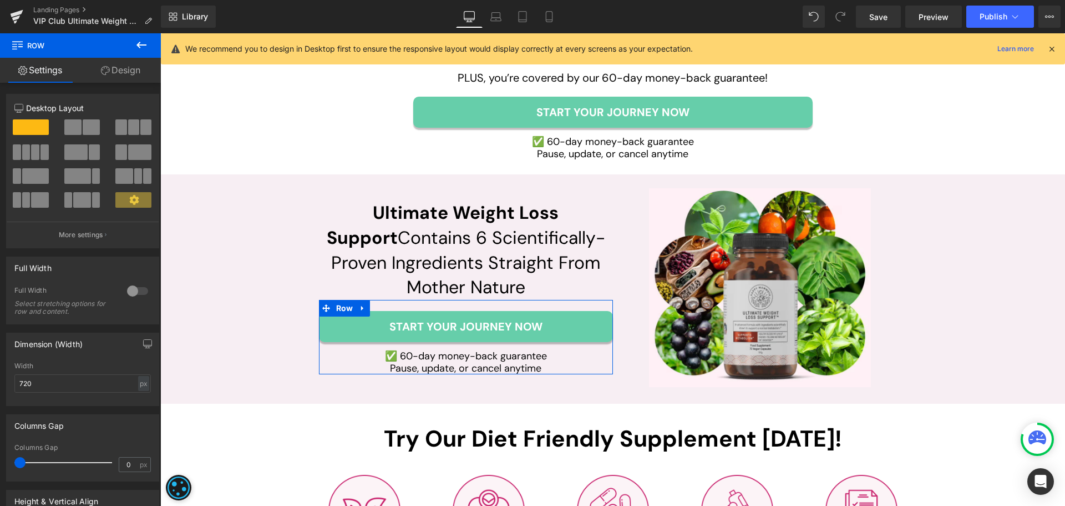
click at [124, 68] on link "Design" at bounding box center [120, 70] width 80 height 25
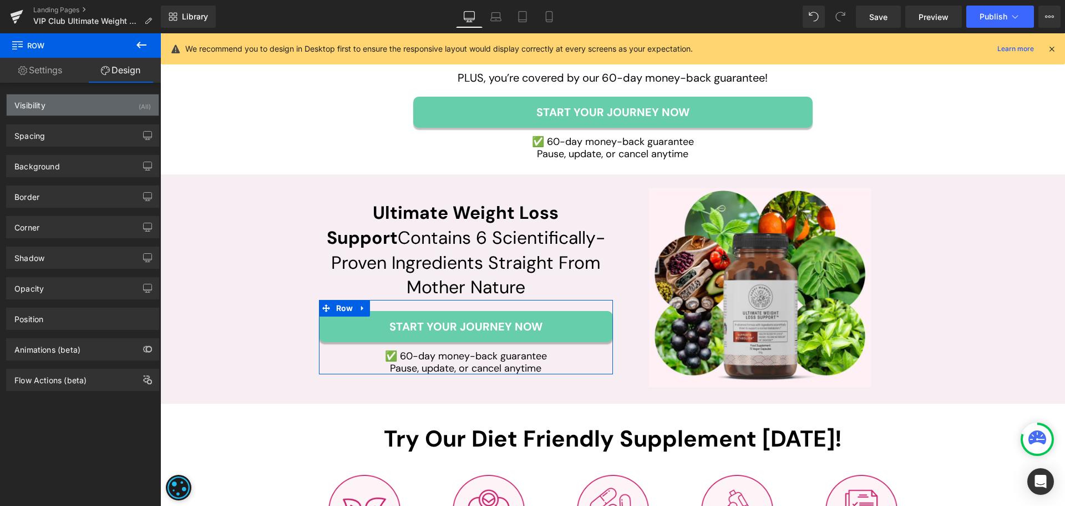
click at [86, 111] on div "Visibility (All)" at bounding box center [83, 104] width 152 height 21
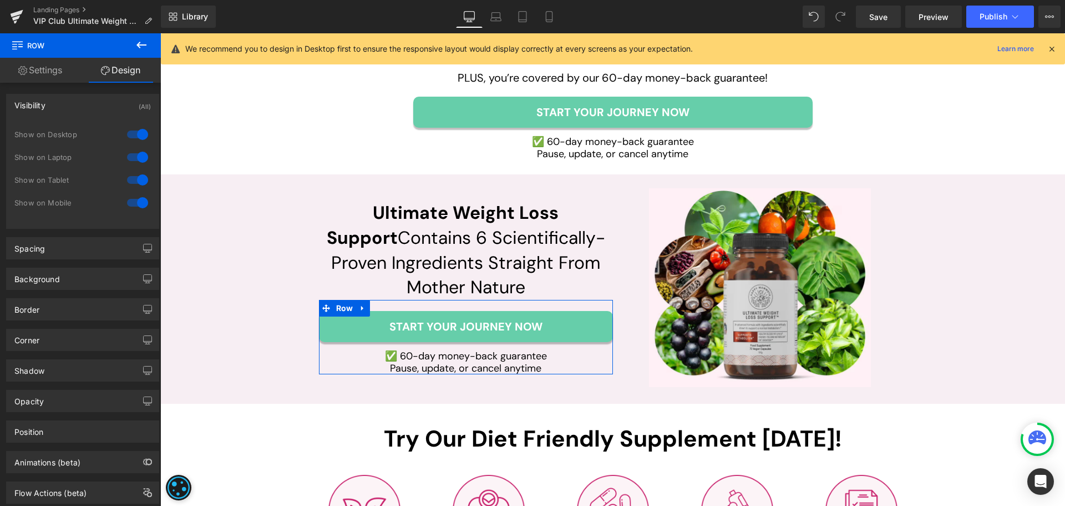
click at [136, 179] on div at bounding box center [137, 180] width 27 height 18
click at [526, 20] on icon at bounding box center [523, 20] width 8 height 0
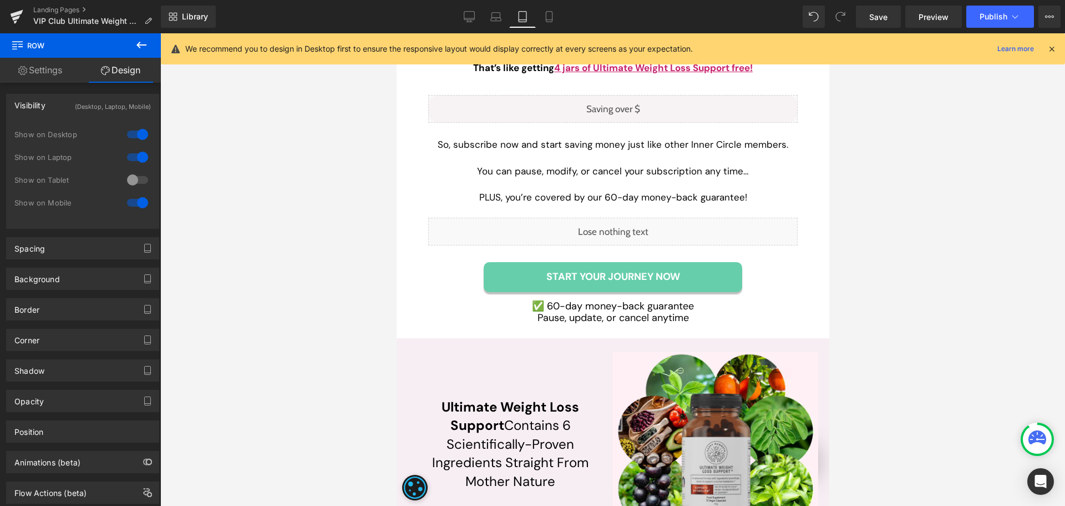
scroll to position [3607, 0]
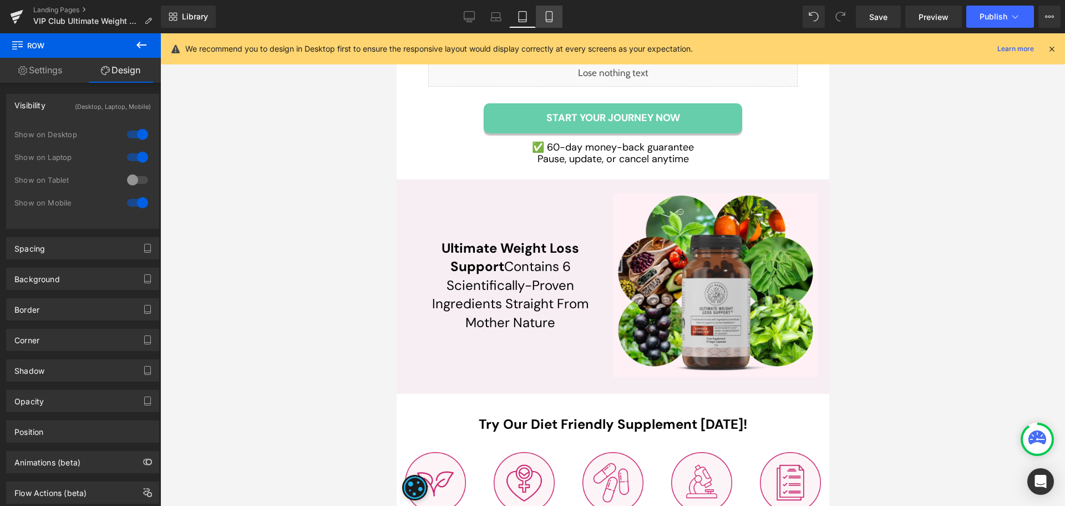
click at [549, 16] on icon at bounding box center [549, 16] width 11 height 11
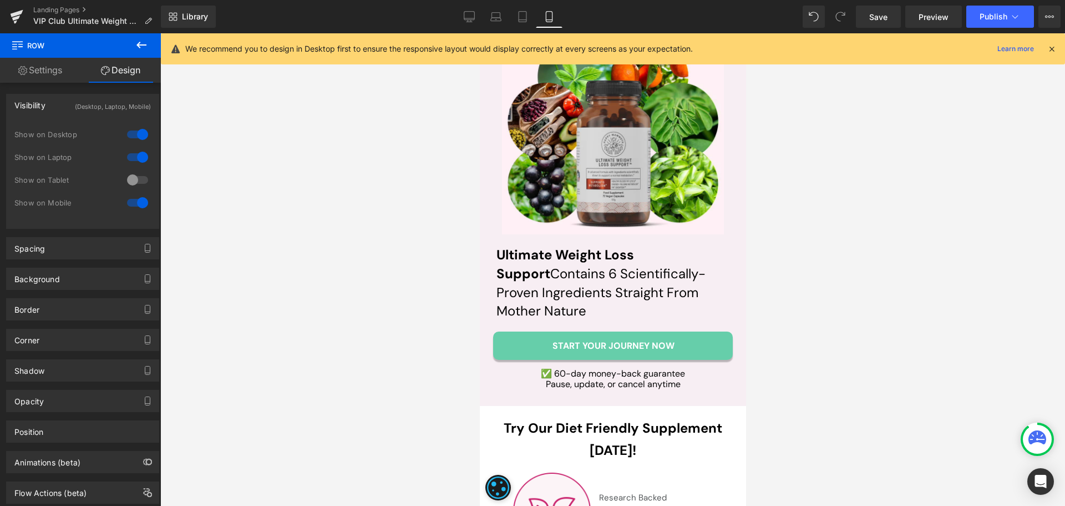
scroll to position [4550, 0]
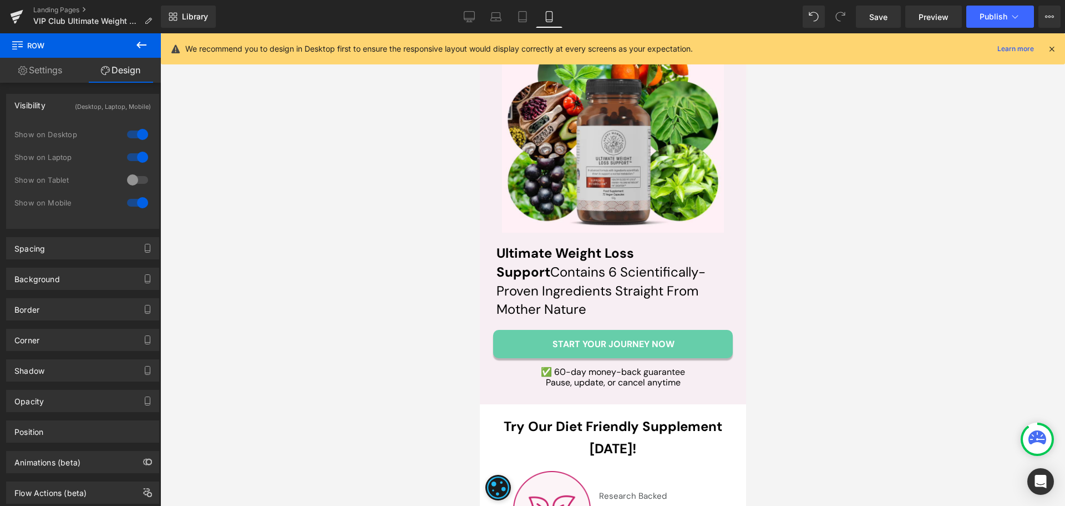
click at [444, 331] on div at bounding box center [612, 269] width 905 height 472
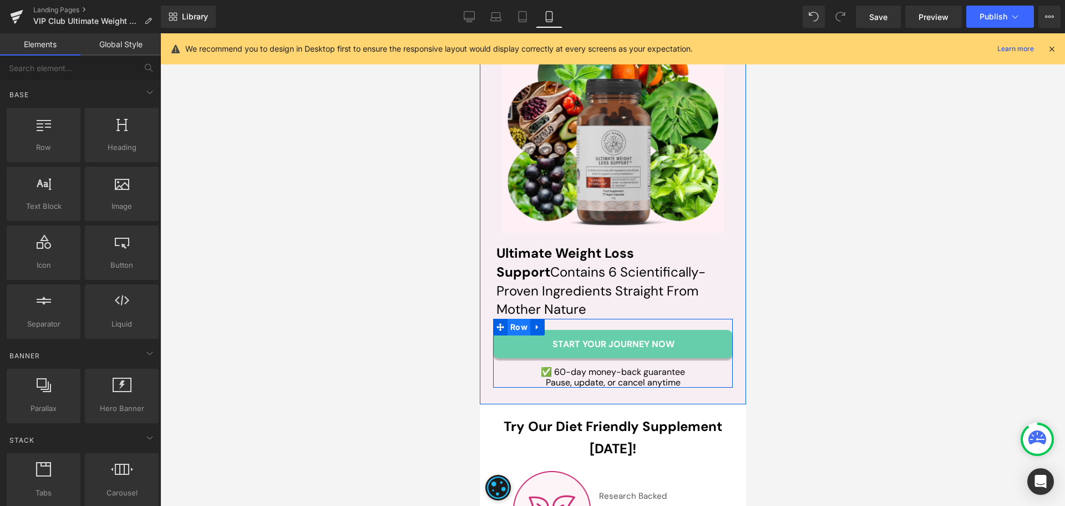
click at [508, 322] on span "Row" at bounding box center [518, 327] width 23 height 17
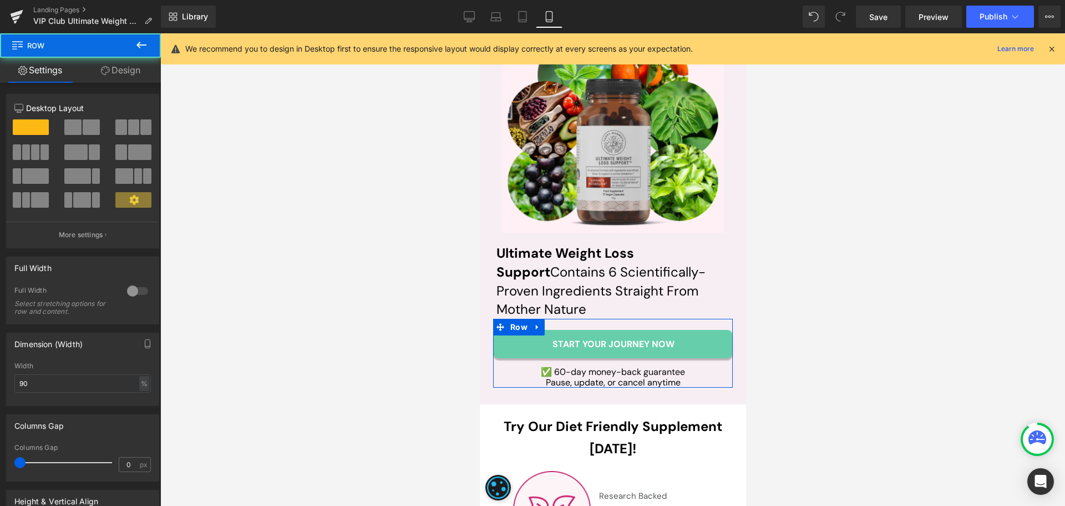
click at [108, 74] on icon at bounding box center [105, 70] width 9 height 9
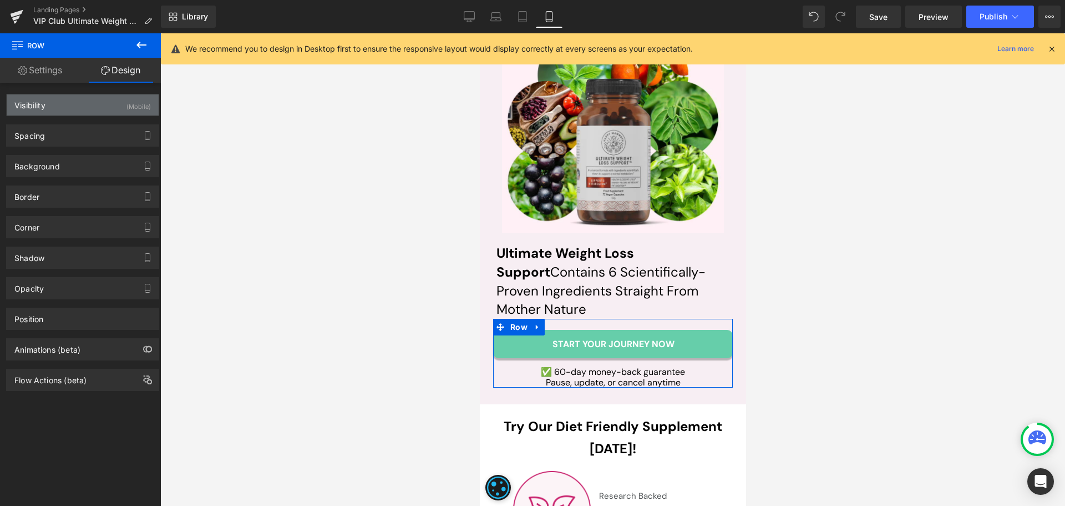
click at [80, 104] on div "Visibility (Mobile)" at bounding box center [83, 104] width 152 height 21
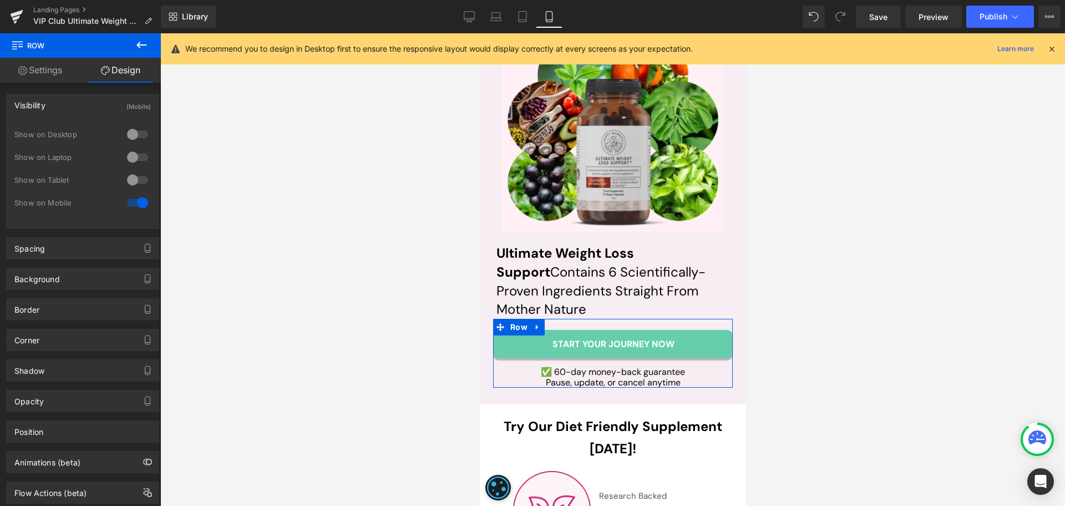
click at [128, 175] on div at bounding box center [137, 180] width 27 height 18
click at [524, 20] on icon at bounding box center [522, 16] width 11 height 11
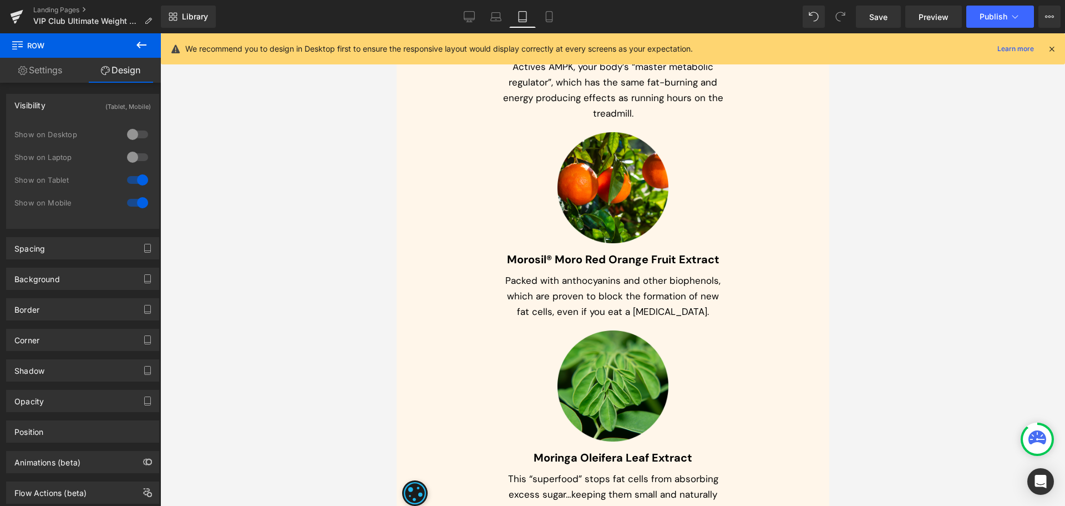
scroll to position [3671, 0]
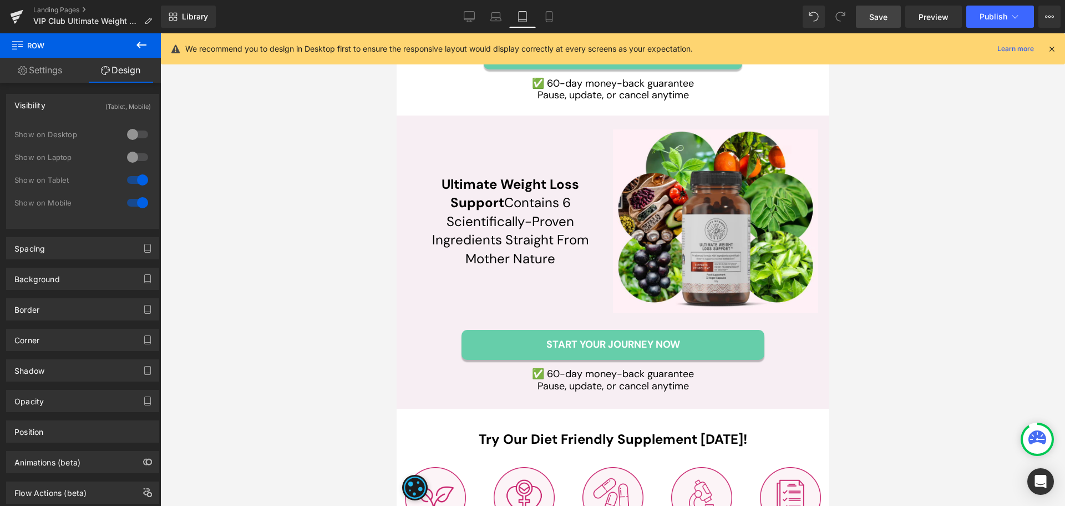
click at [874, 16] on span "Save" at bounding box center [879, 17] width 18 height 12
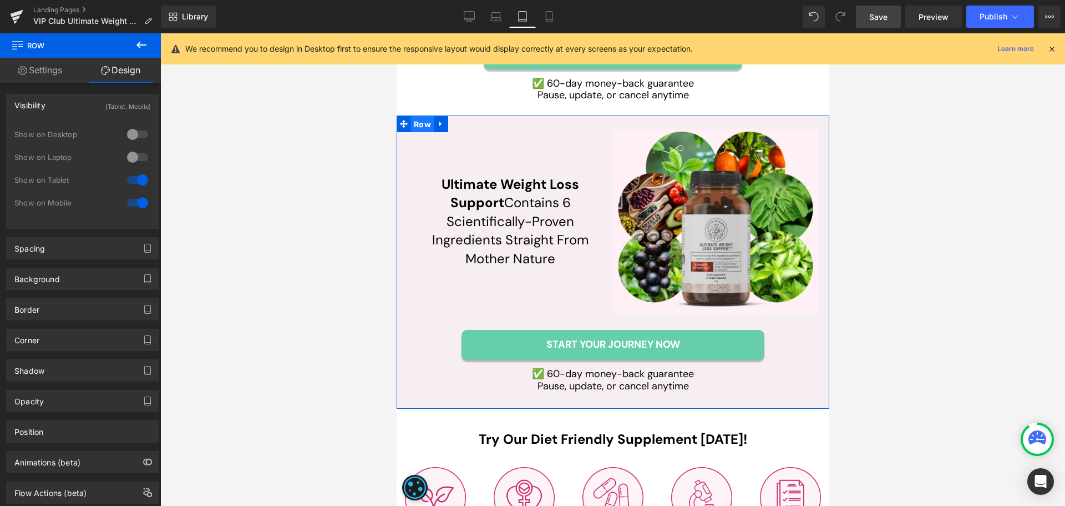
click at [415, 127] on span "Row" at bounding box center [422, 124] width 23 height 17
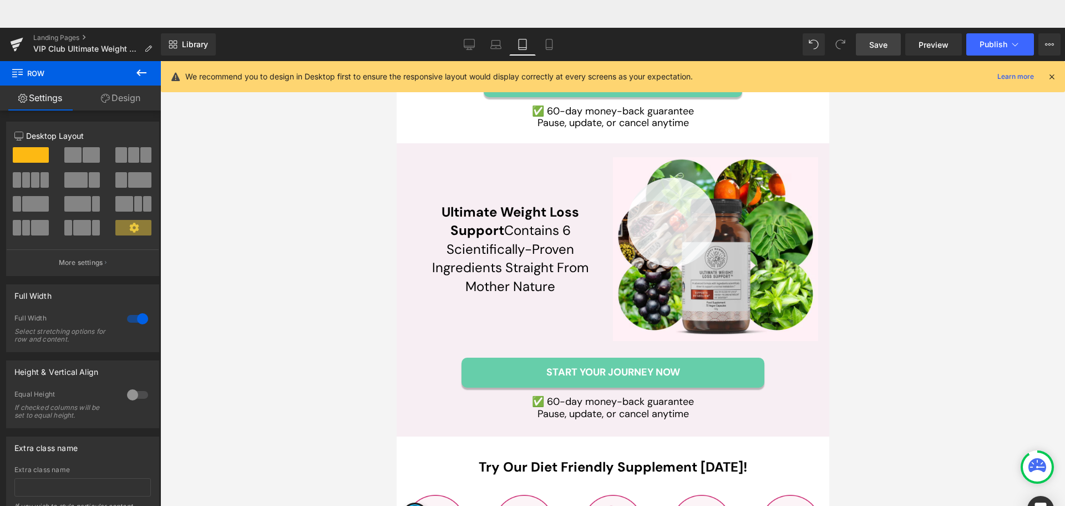
click at [628, 178] on div at bounding box center [613, 325] width 433 height 472
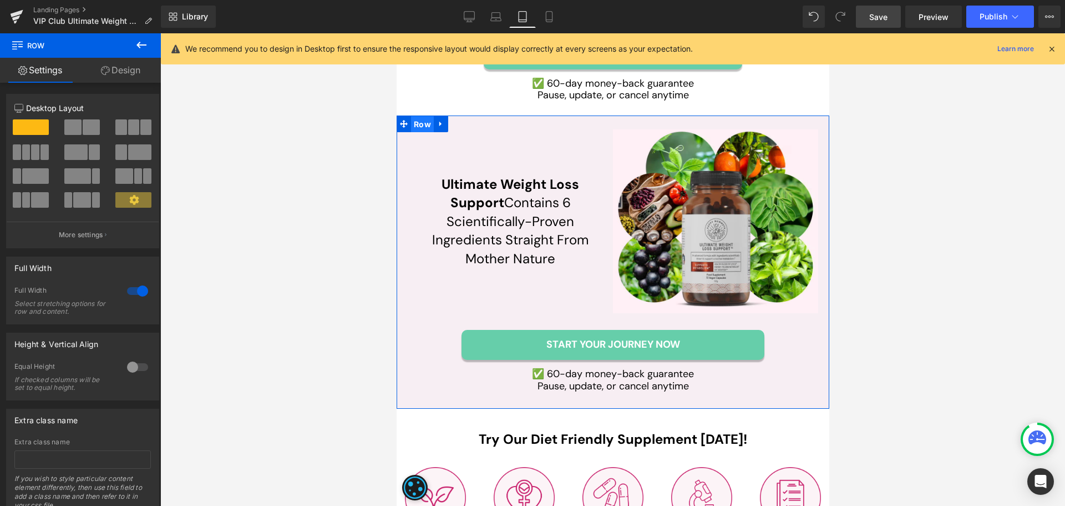
click at [419, 124] on span "Row" at bounding box center [422, 124] width 23 height 17
click at [129, 72] on link "Design" at bounding box center [120, 70] width 80 height 25
click at [0, 0] on div "Background" at bounding box center [0, 0] width 0 height 0
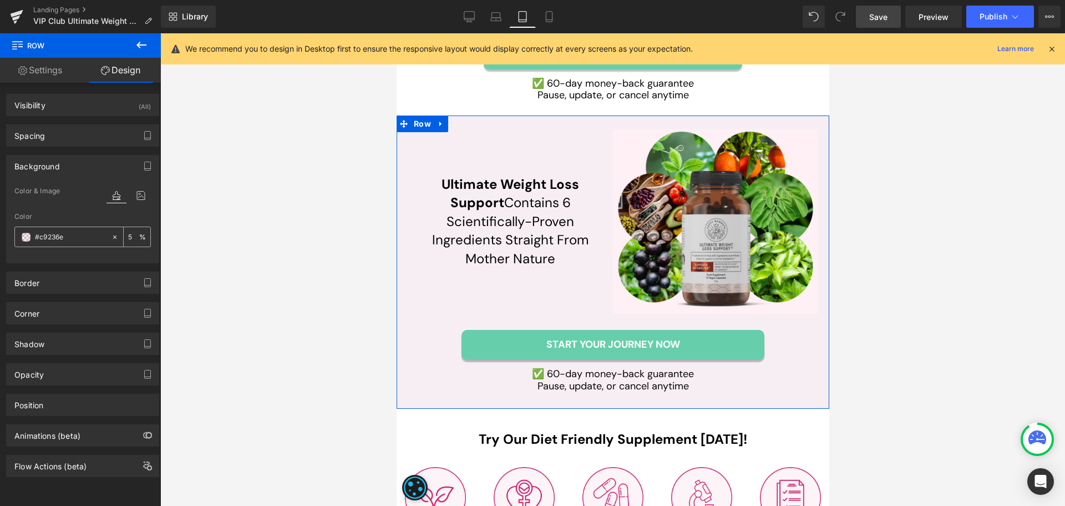
click at [58, 236] on input "text" at bounding box center [70, 237] width 71 height 12
paste input "FFF0F5"
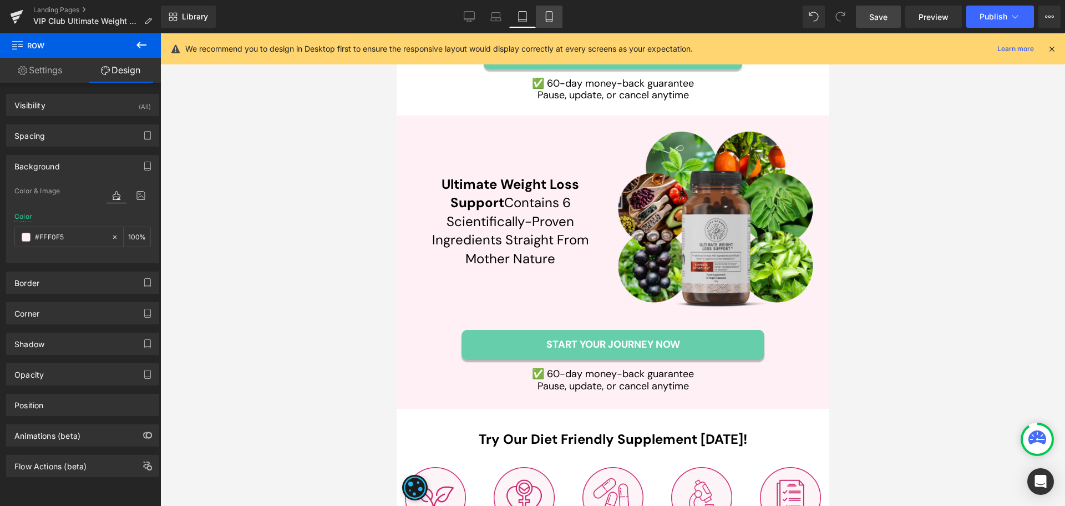
type input "#FFF0F5"
click at [552, 20] on icon at bounding box center [549, 16] width 11 height 11
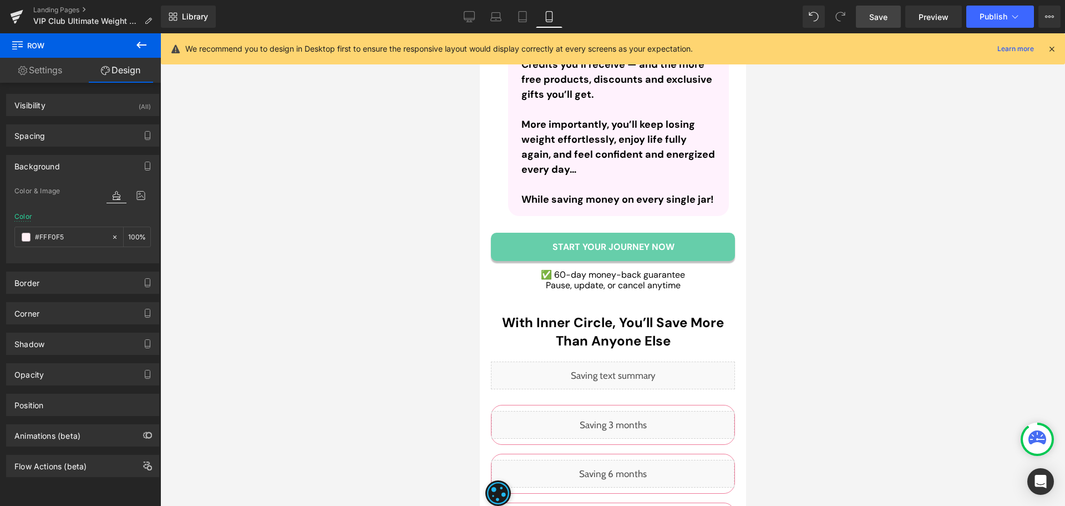
scroll to position [4450, 0]
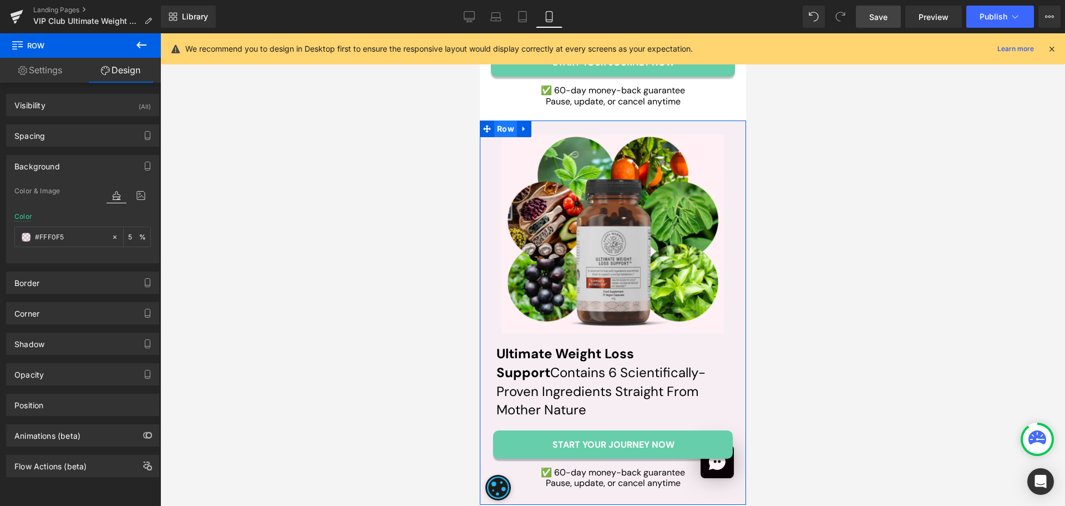
click at [502, 120] on span "Row" at bounding box center [505, 128] width 23 height 17
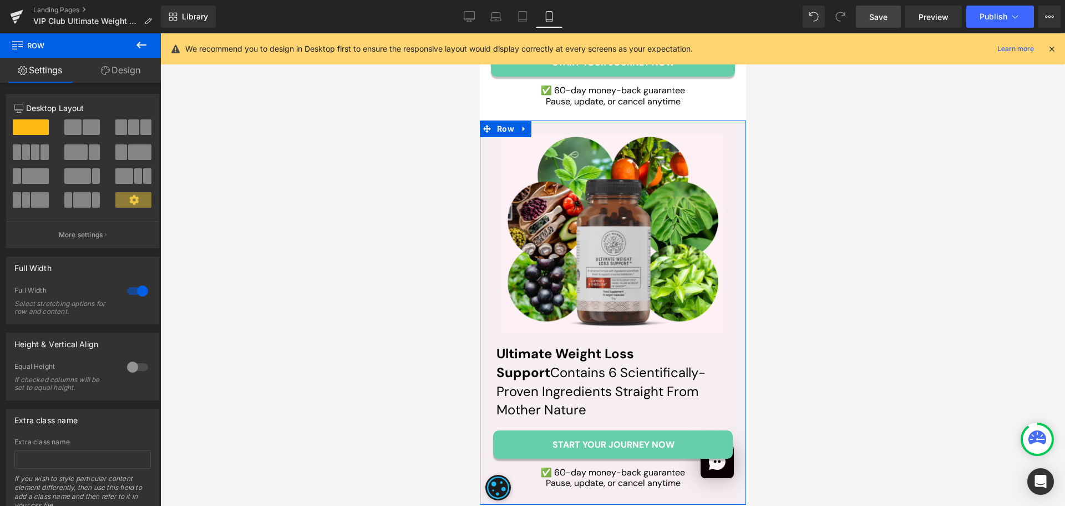
click at [135, 69] on link "Design" at bounding box center [120, 70] width 80 height 25
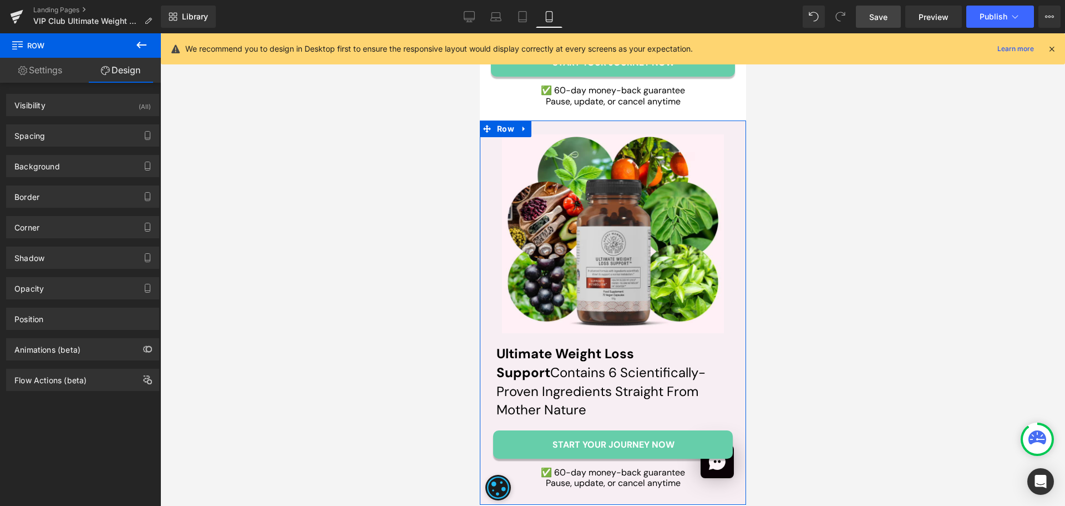
click at [48, 180] on div "Border Border Style Custom Custom Custom Border Design Border Color % Border Th…" at bounding box center [83, 192] width 166 height 31
click at [53, 169] on div "Background" at bounding box center [37, 163] width 46 height 16
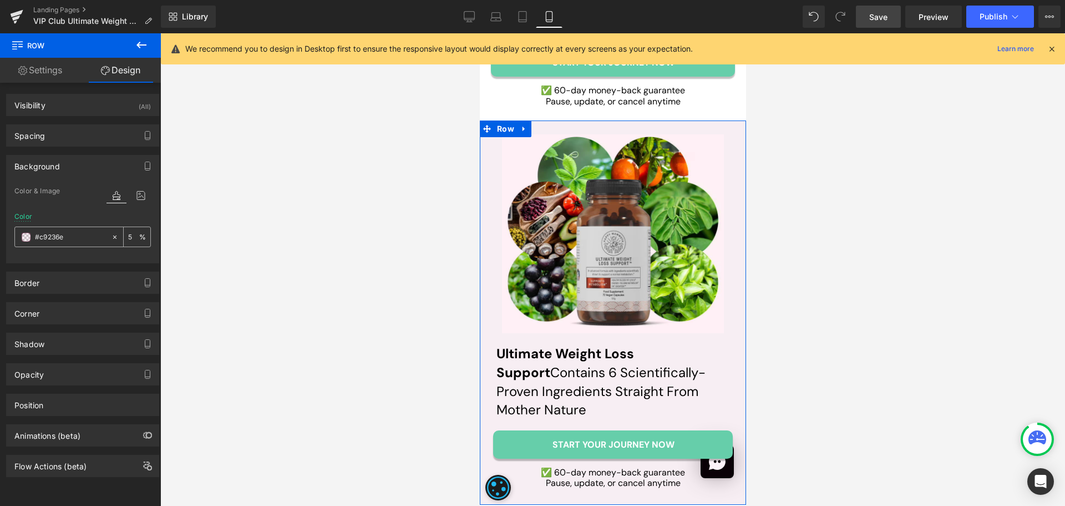
click at [57, 237] on input "text" at bounding box center [70, 237] width 71 height 12
paste input "FFF0F5"
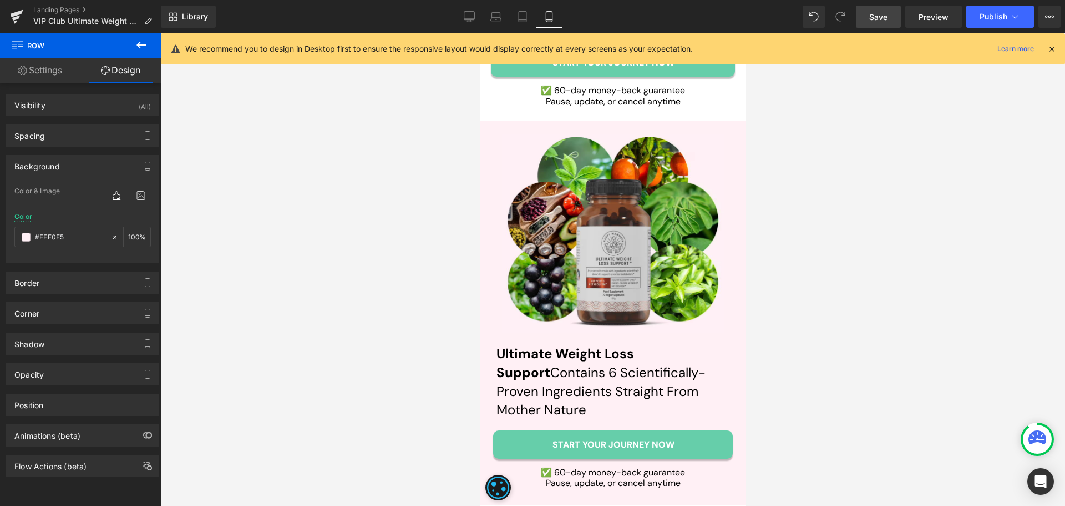
type input "#FFF0F5"
click at [889, 18] on link "Save" at bounding box center [878, 17] width 45 height 22
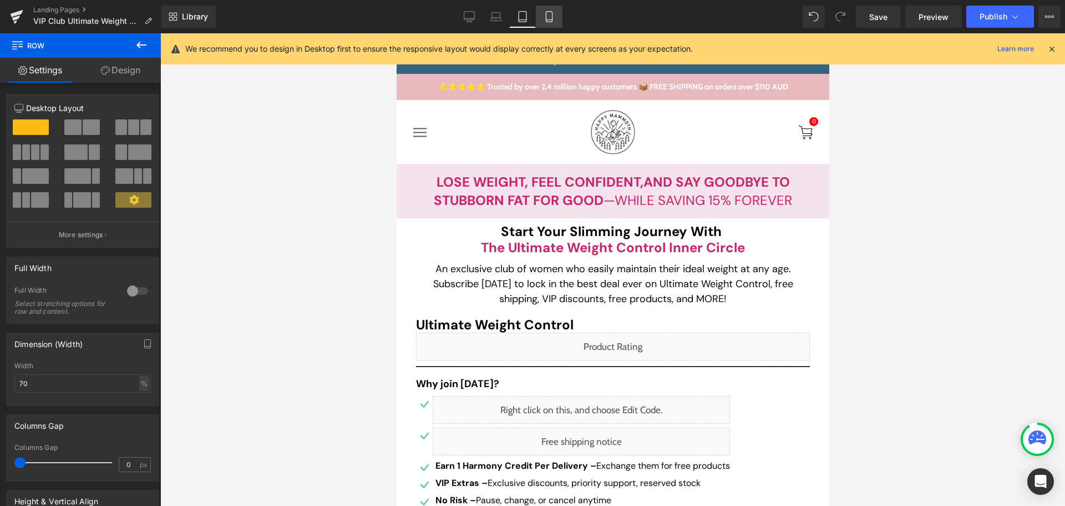
click at [548, 13] on icon at bounding box center [549, 16] width 11 height 11
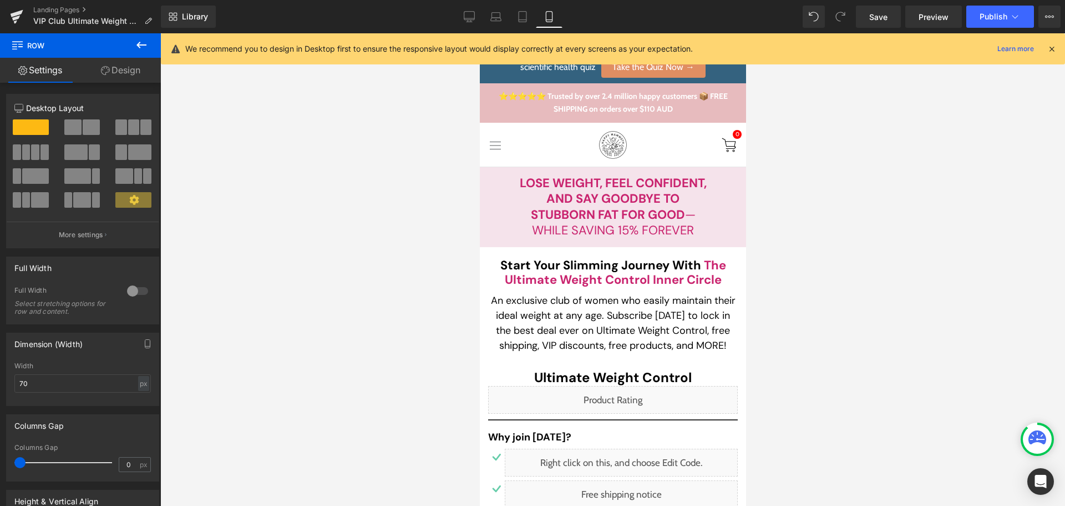
type input "440"
click at [548, 20] on icon at bounding box center [549, 20] width 6 height 0
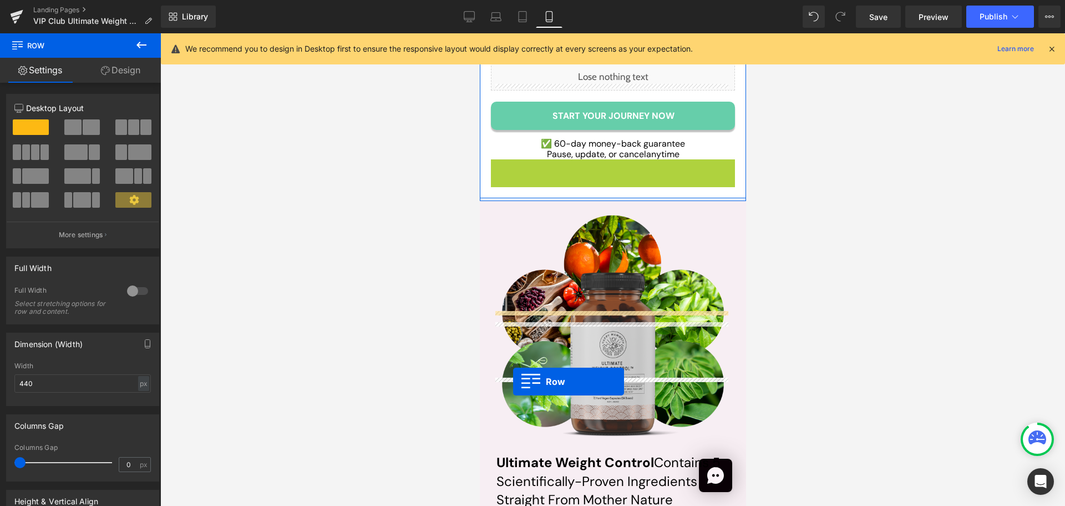
scroll to position [4550, 0]
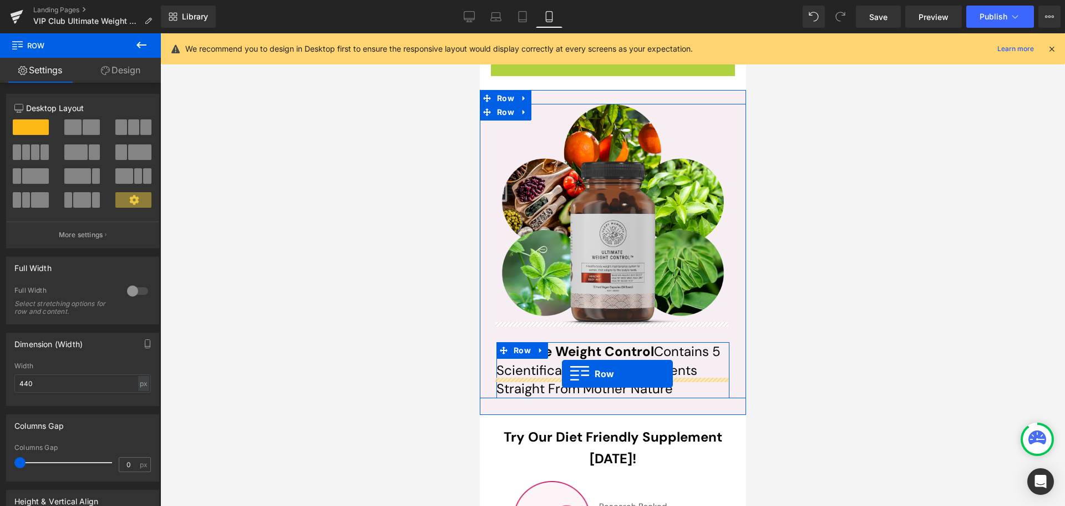
drag, startPoint x: 506, startPoint y: 317, endPoint x: 562, endPoint y: 373, distance: 79.7
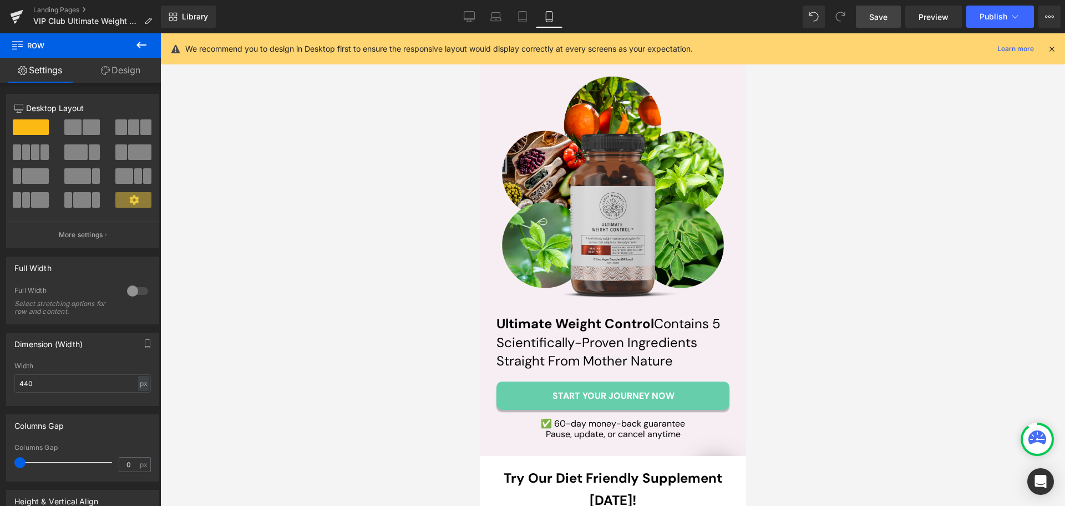
click at [875, 19] on span "Save" at bounding box center [879, 17] width 18 height 12
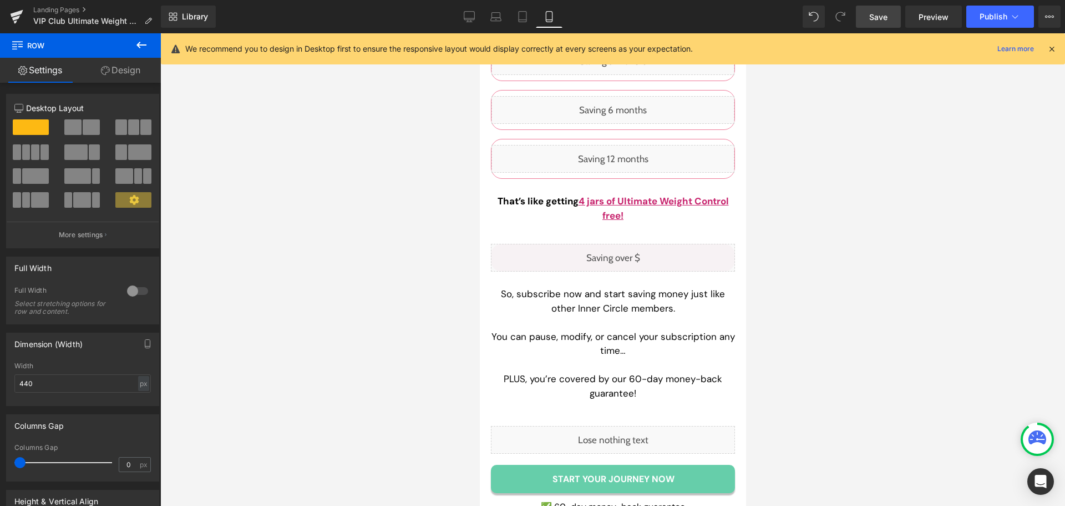
scroll to position [4051, 0]
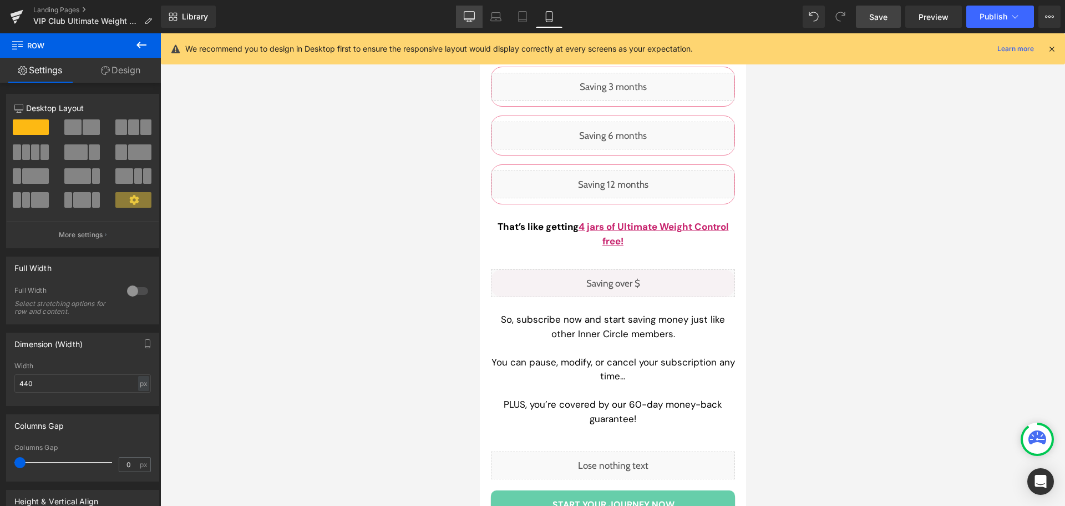
click at [461, 14] on link "Desktop" at bounding box center [469, 17] width 27 height 22
type input "720"
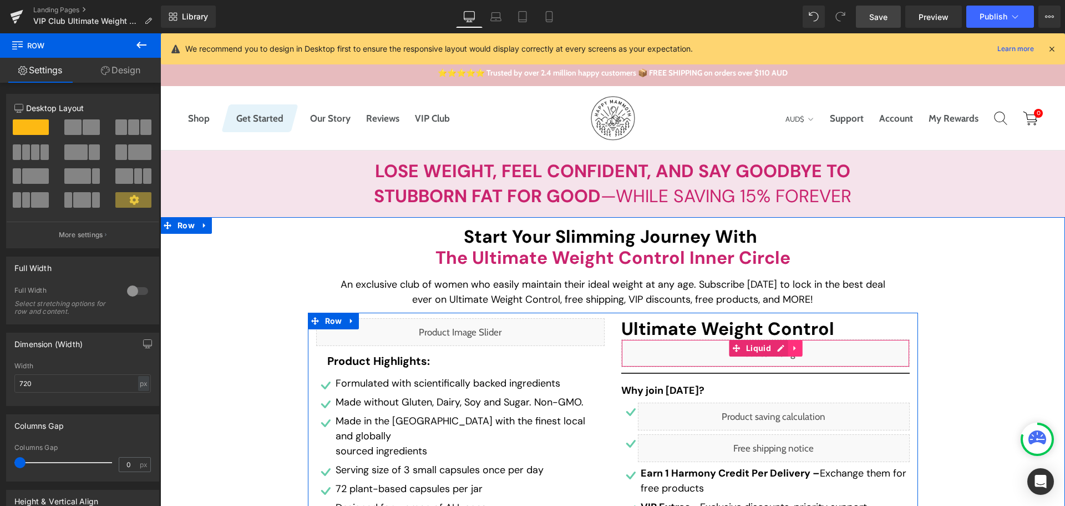
scroll to position [55, 0]
